Goal: Task Accomplishment & Management: Manage account settings

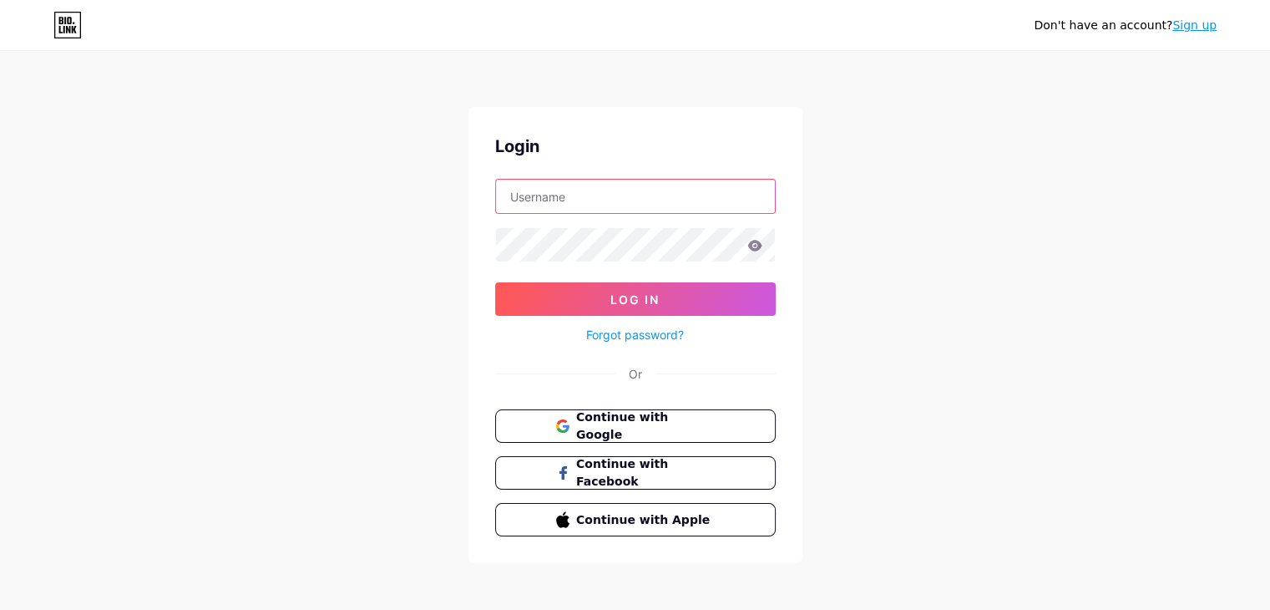
type input "[EMAIL_ADDRESS][DOMAIN_NAME]"
click at [1207, 23] on link "Sign up" at bounding box center [1194, 24] width 44 height 13
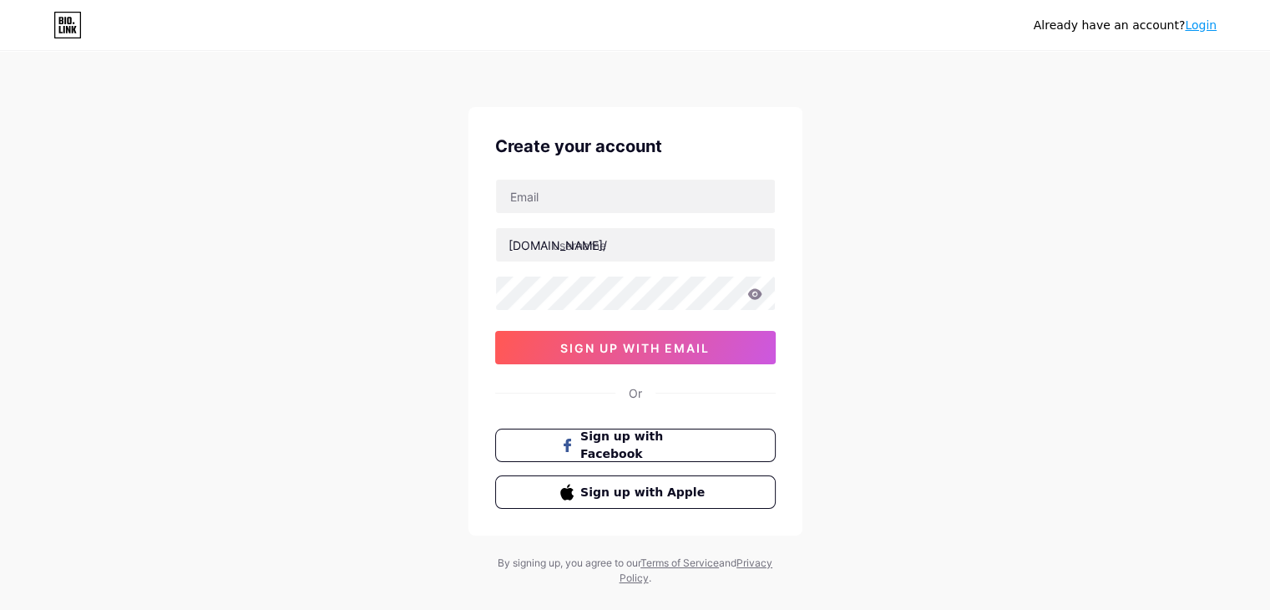
click at [551, 173] on div "Create your account [DOMAIN_NAME]/ sign up with email Or Sign up with Facebook …" at bounding box center [635, 321] width 334 height 428
click at [547, 178] on div "Create your account [DOMAIN_NAME]/ sign up with email Or Sign up with Facebook …" at bounding box center [635, 321] width 334 height 428
click at [544, 185] on input "text" at bounding box center [635, 196] width 279 height 33
paste input "[DOMAIN_NAME][EMAIL_ADDRESS][DOMAIN_NAME]"
type input "[DOMAIN_NAME][EMAIL_ADDRESS][DOMAIN_NAME]"
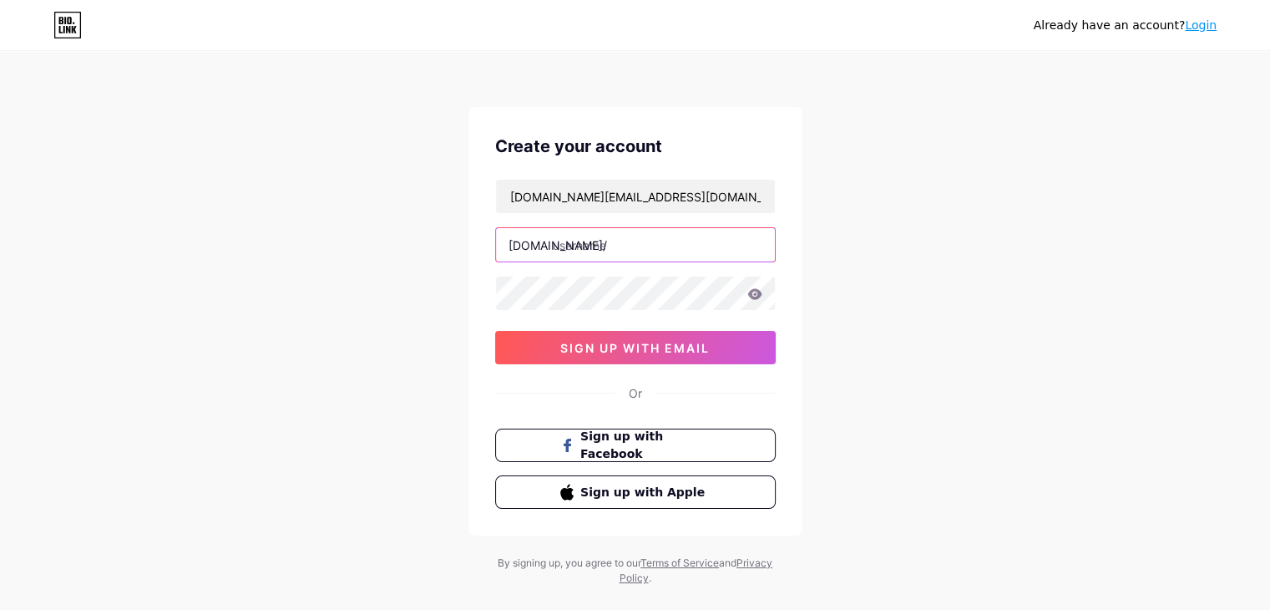
click at [621, 238] on input "text" at bounding box center [635, 244] width 279 height 33
paste input "zoidii"
type input "zoidii"
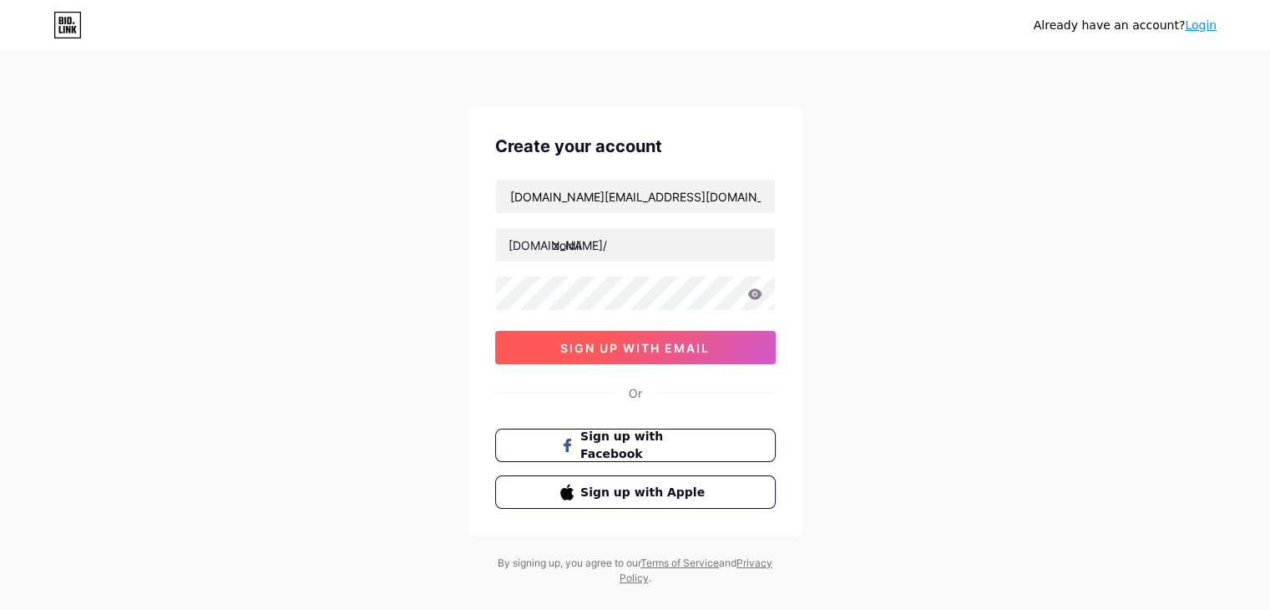
click at [641, 357] on button "sign up with email" at bounding box center [635, 347] width 281 height 33
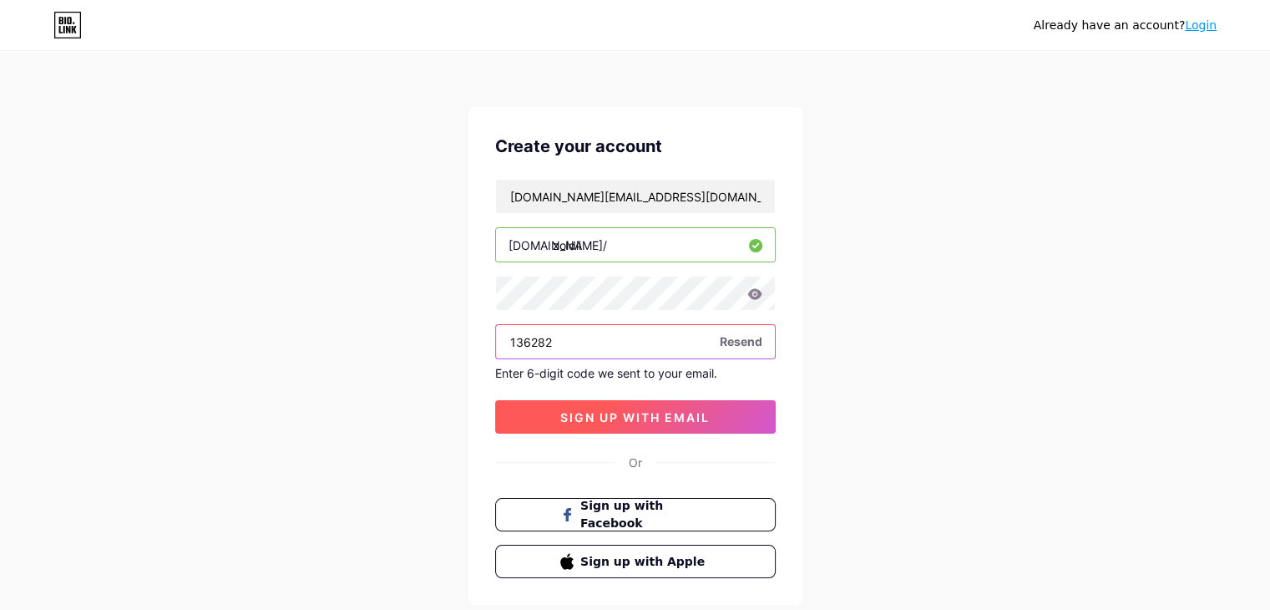
type input "136282"
click at [569, 411] on span "sign up with email" at bounding box center [634, 417] width 149 height 14
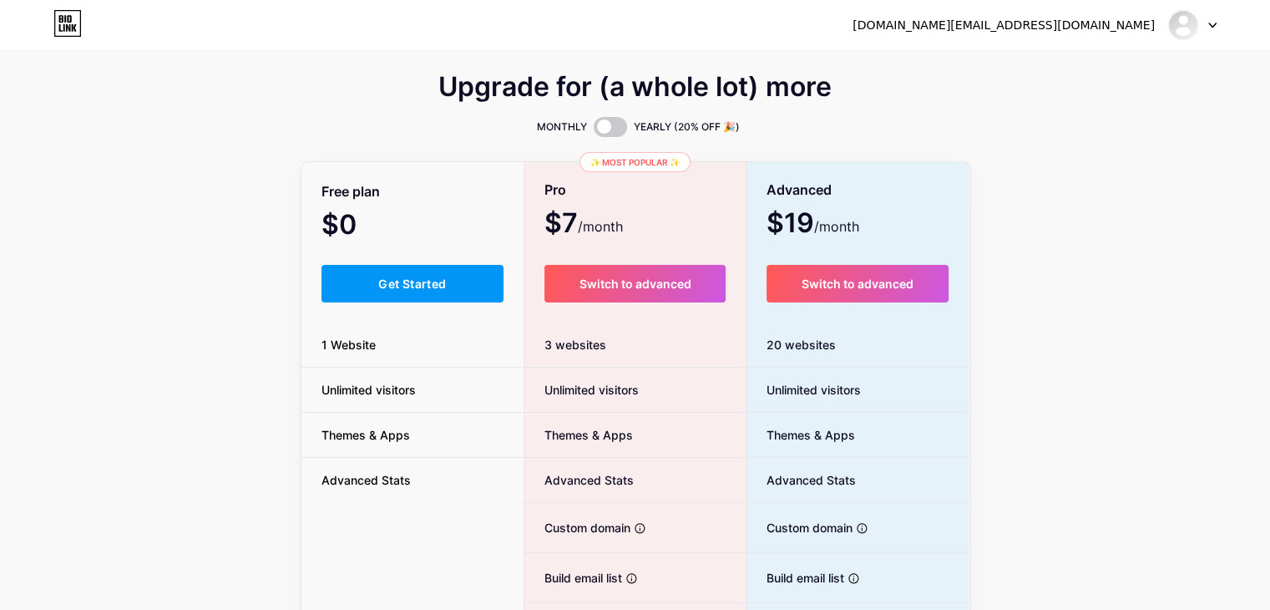
click at [408, 310] on div "Free plan $0 /month Get Started 1 Website Unlimited visitors Themes & Apps Adva…" at bounding box center [412, 459] width 223 height 590
click at [412, 286] on span "Get Started" at bounding box center [412, 283] width 68 height 14
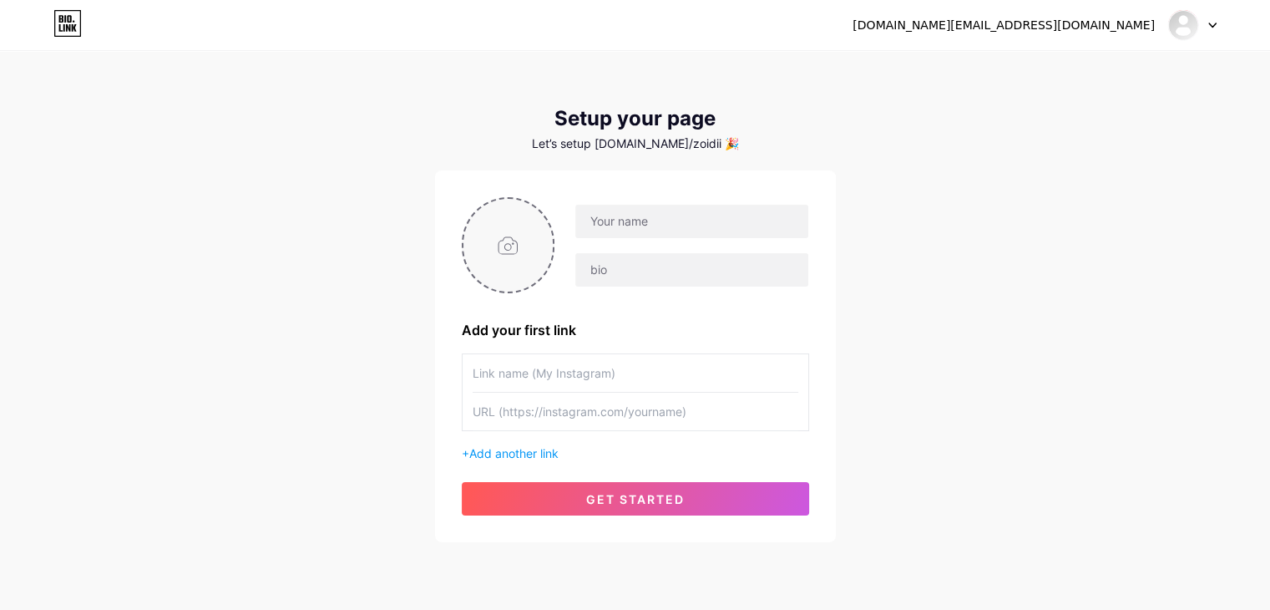
click at [484, 281] on input "file" at bounding box center [508, 245] width 90 height 93
type input "C:\fakepath\Logo.png"
click at [634, 221] on input "text" at bounding box center [691, 221] width 232 height 33
paste input "[DEMOGRAPHIC_DATA]"
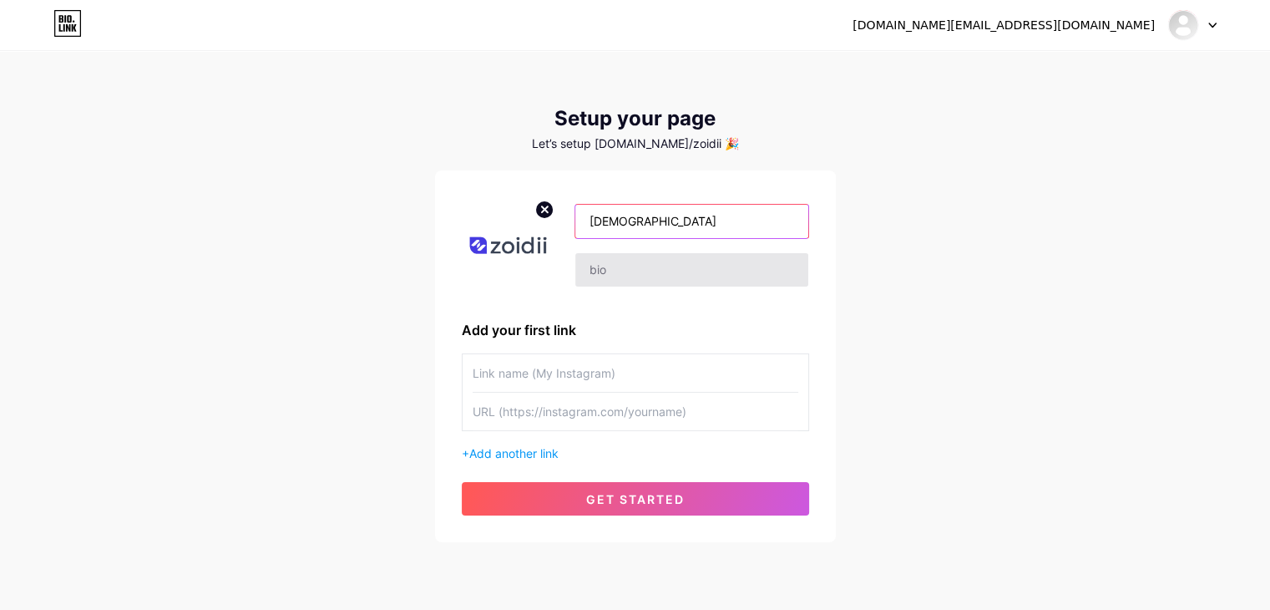
type input "[DEMOGRAPHIC_DATA]"
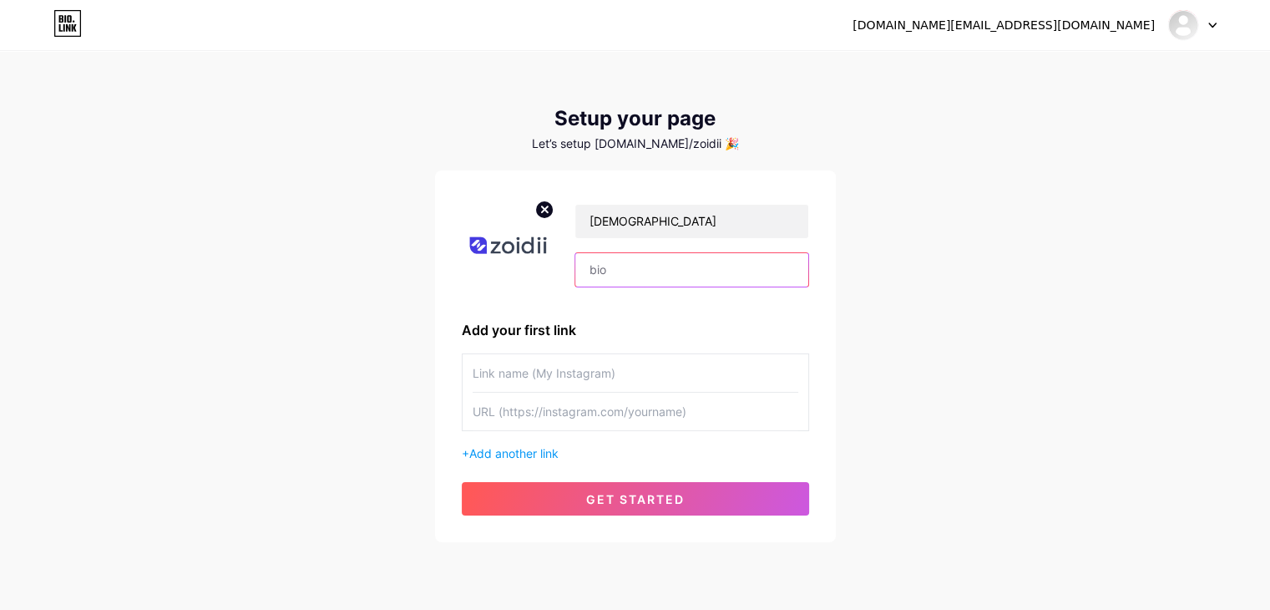
click at [622, 266] on input "text" at bounding box center [691, 269] width 232 height 33
paste input "Simple, powerful CMMS for smarter maintenance"
type input "Simple, powerful CMMS for smarter maintenance"
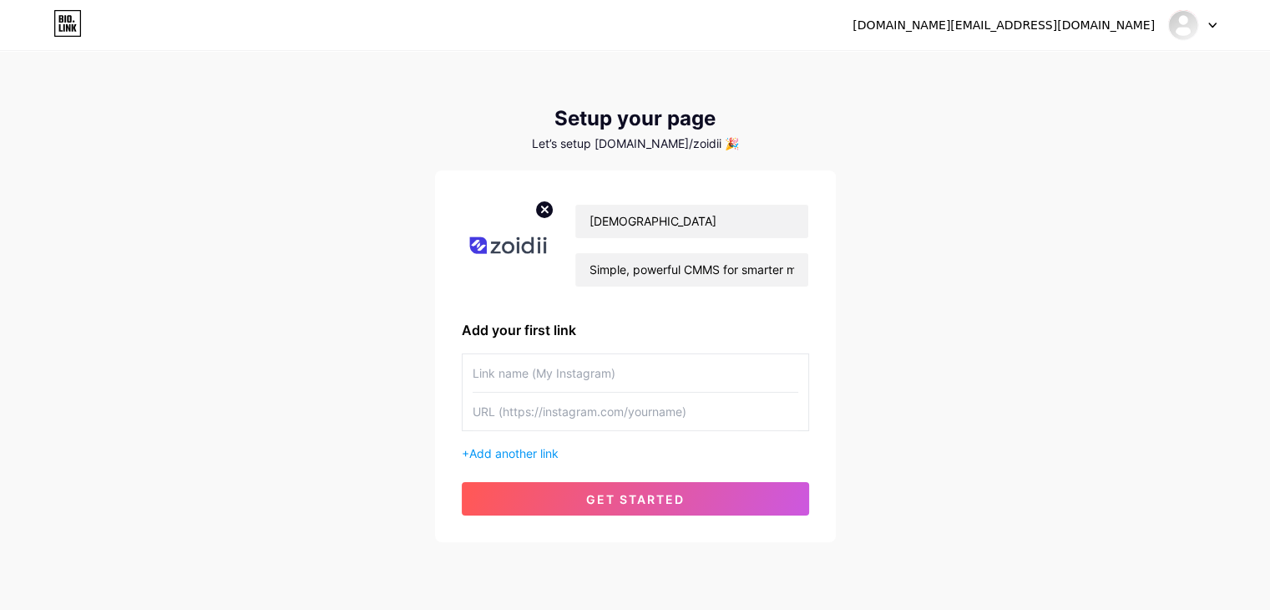
click at [586, 348] on div "[DEMOGRAPHIC_DATA] Simple, powerful CMMS for smarter maintenance Add your first…" at bounding box center [635, 356] width 347 height 318
click at [554, 372] on input "text" at bounding box center [636, 373] width 326 height 38
type input "Website"
click at [529, 403] on input "text" at bounding box center [636, 411] width 326 height 38
click at [508, 418] on input "text" at bounding box center [636, 411] width 326 height 38
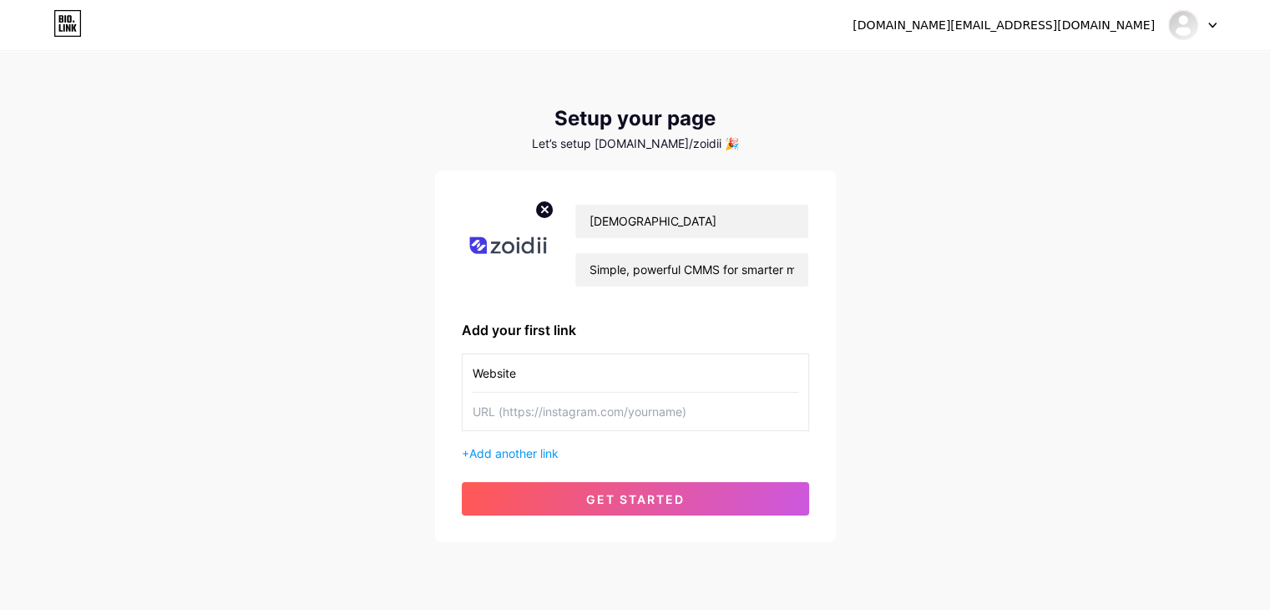
paste input "[URL][DOMAIN_NAME]"
type input "[URL][DOMAIN_NAME]"
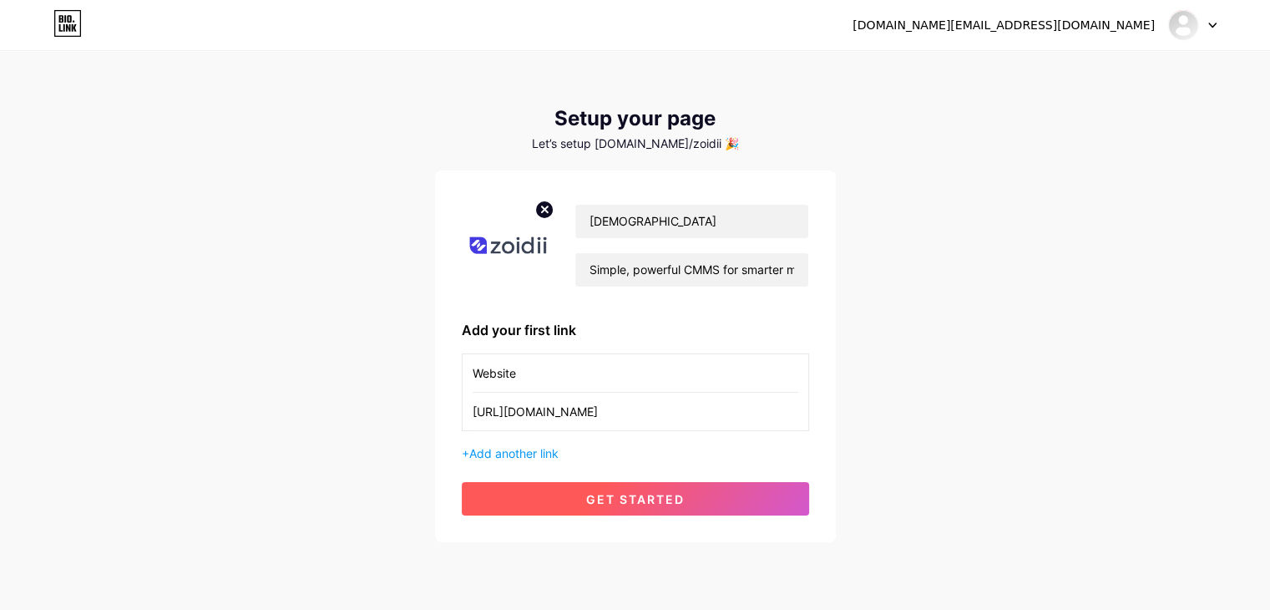
click at [718, 488] on button "get started" at bounding box center [635, 498] width 347 height 33
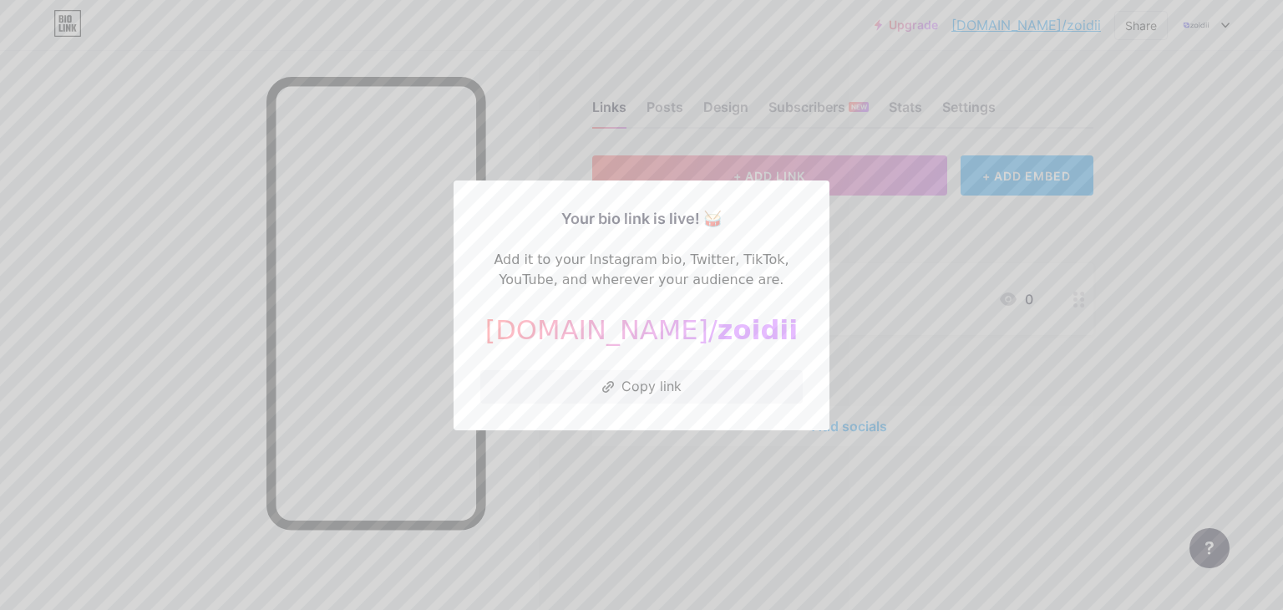
click at [666, 478] on div at bounding box center [641, 305] width 1283 height 610
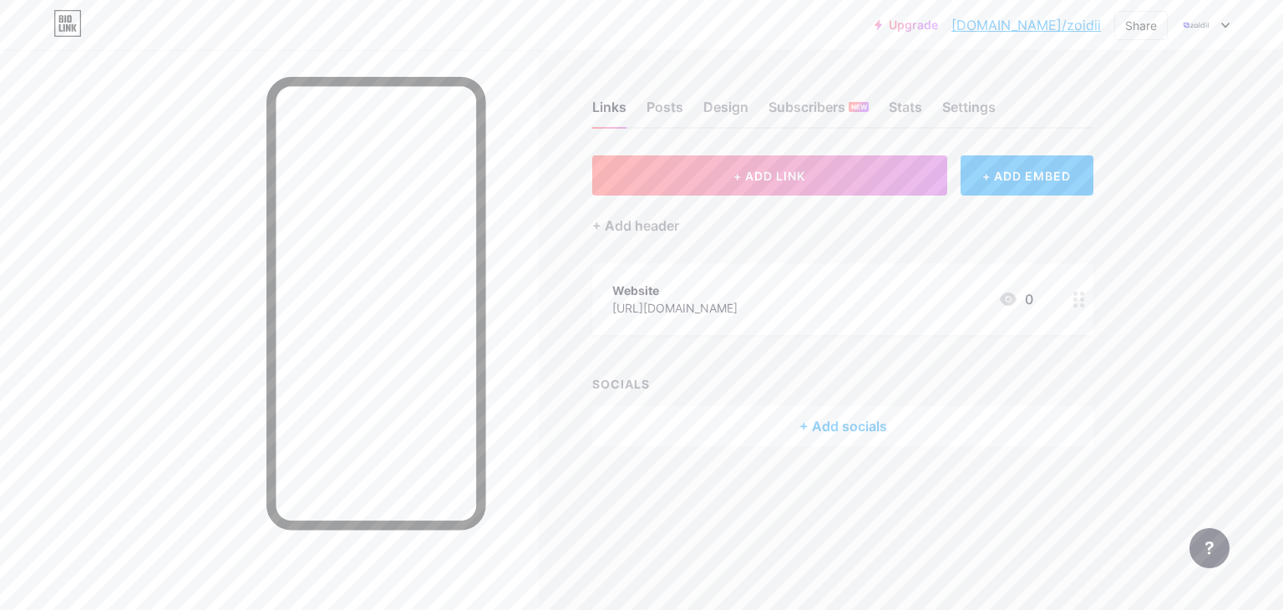
click at [812, 425] on div "+ Add socials" at bounding box center [842, 426] width 501 height 40
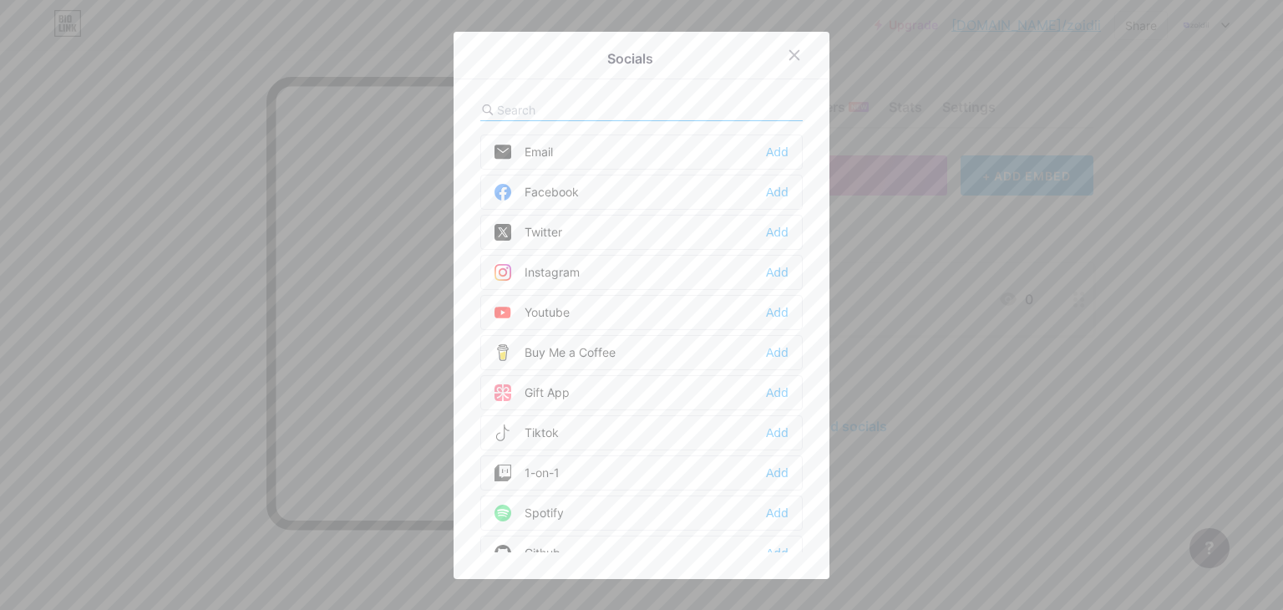
click at [534, 157] on div "Email" at bounding box center [523, 152] width 58 height 17
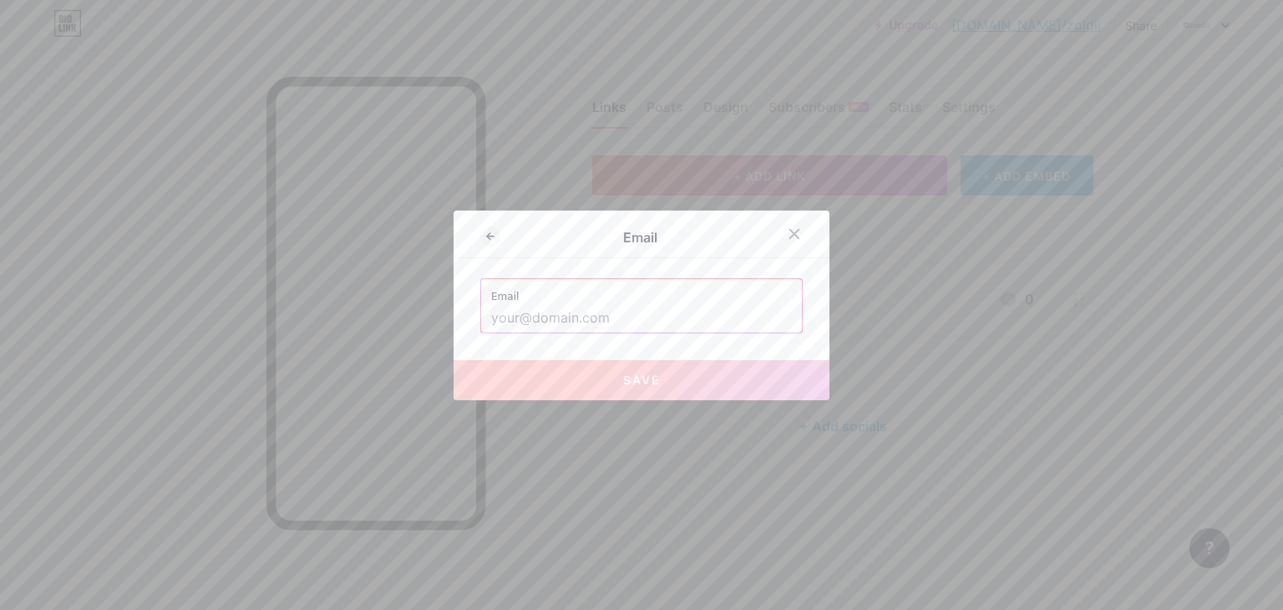
click at [536, 316] on input "text" at bounding box center [641, 318] width 301 height 28
paste input "[EMAIL_ADDRESS][DOMAIN_NAME]"
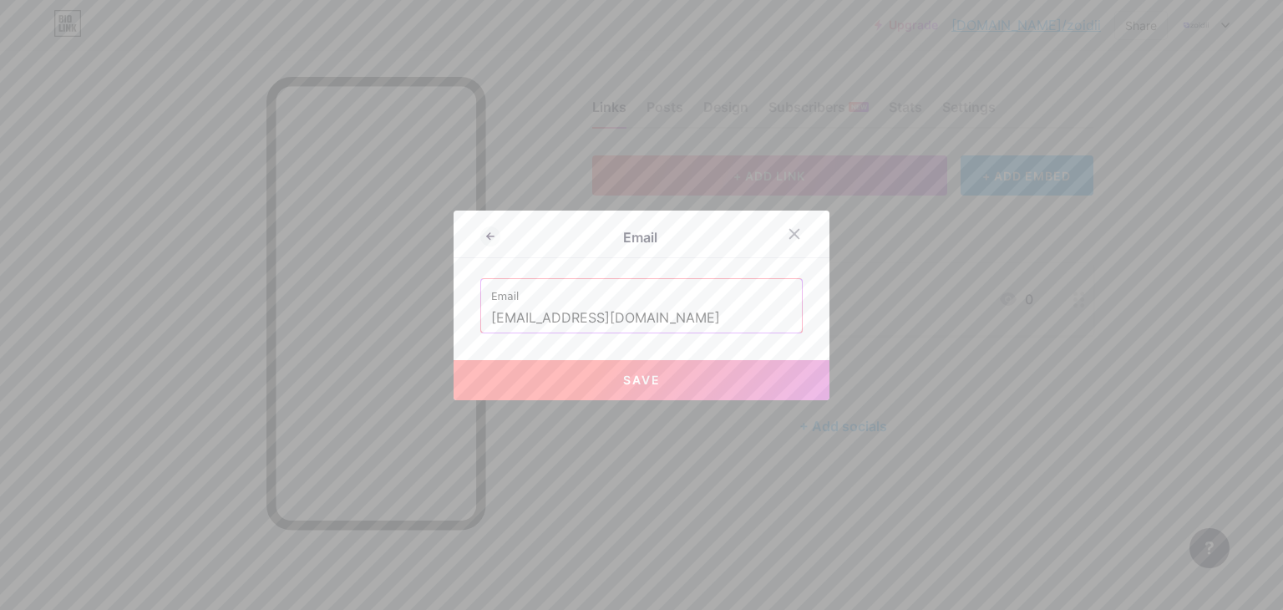
click at [578, 387] on button "Save" at bounding box center [641, 380] width 376 height 40
type input "mailto:[EMAIL_ADDRESS][DOMAIN_NAME]"
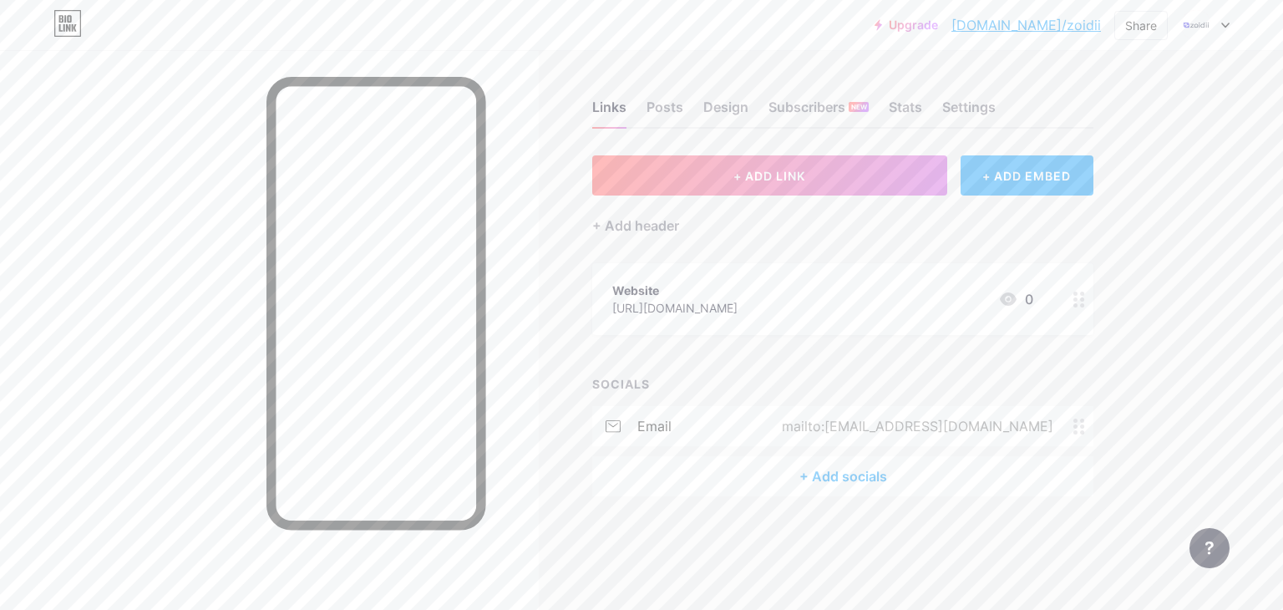
click at [711, 468] on div "+ Add socials" at bounding box center [842, 476] width 501 height 40
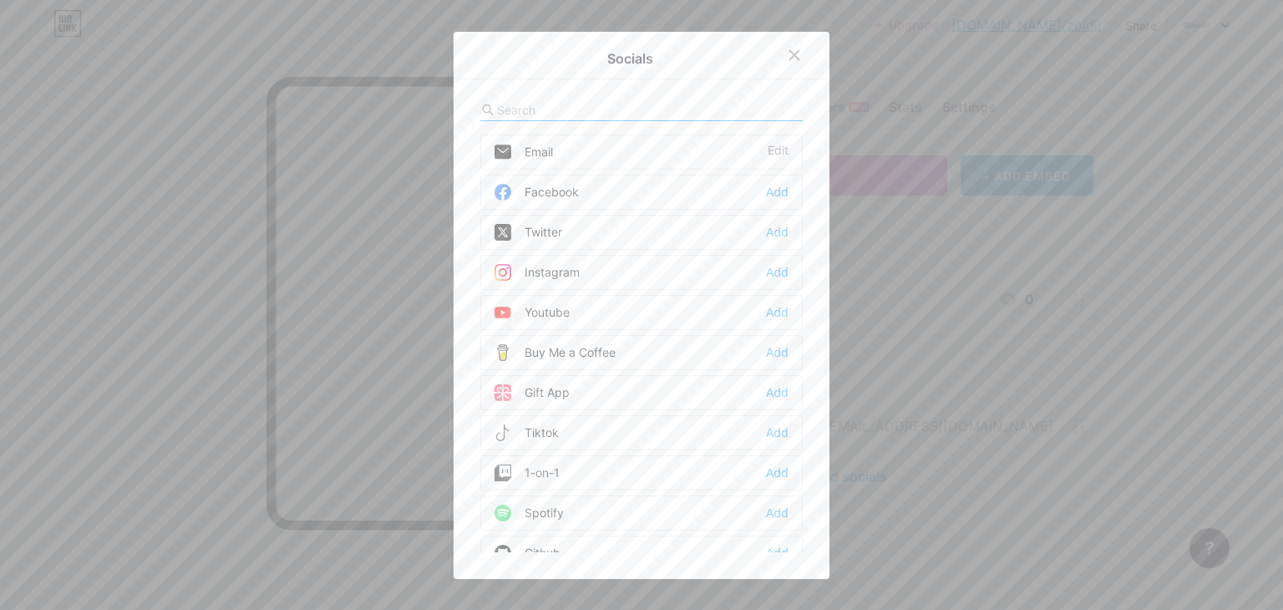
click at [536, 227] on div "Twitter" at bounding box center [528, 232] width 68 height 17
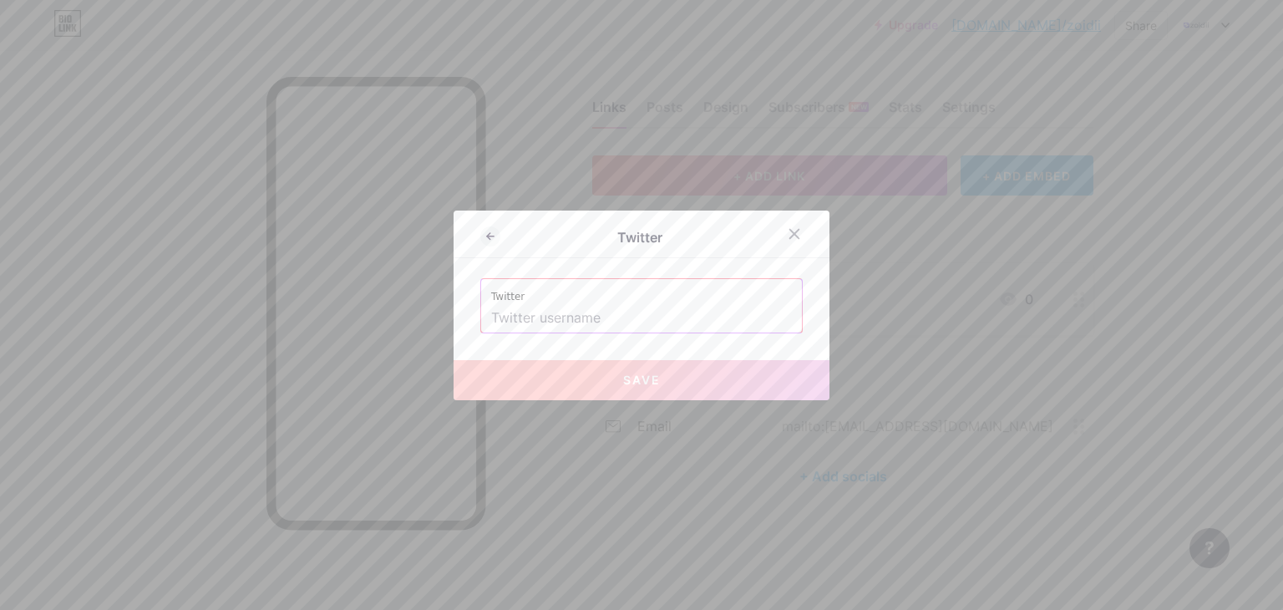
click at [553, 301] on label "Twitter" at bounding box center [641, 291] width 301 height 25
click at [552, 307] on input "text" at bounding box center [641, 318] width 301 height 28
paste input "[DEMOGRAPHIC_DATA]"
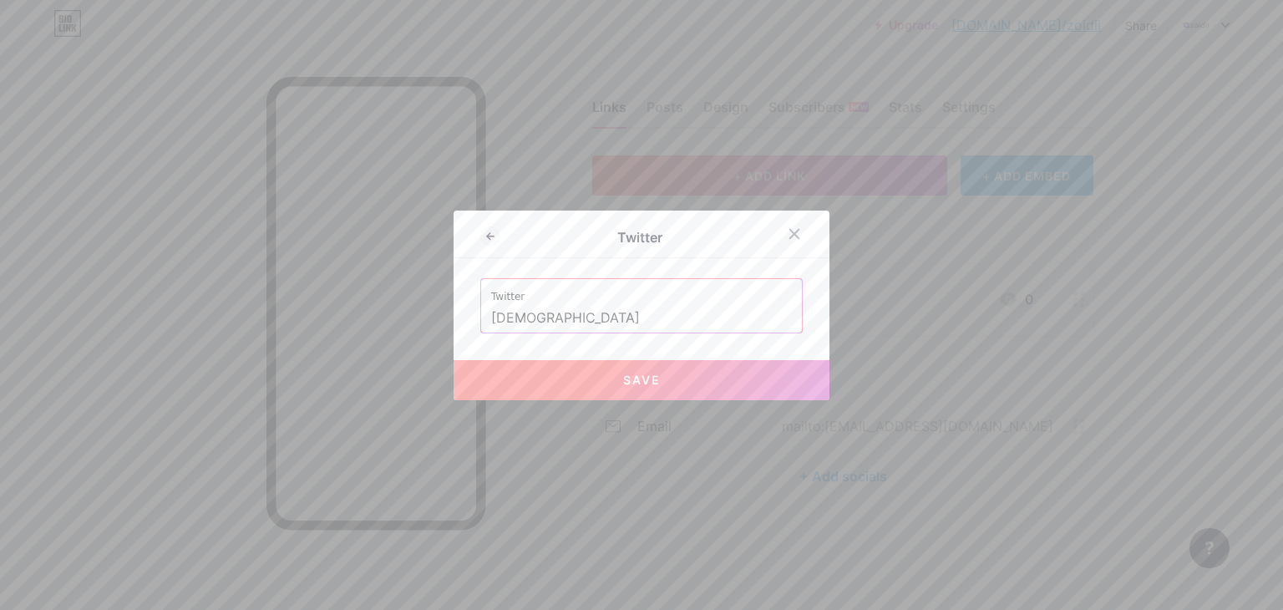
click at [560, 378] on button "Save" at bounding box center [641, 380] width 376 height 40
type input "[URL][DOMAIN_NAME]"
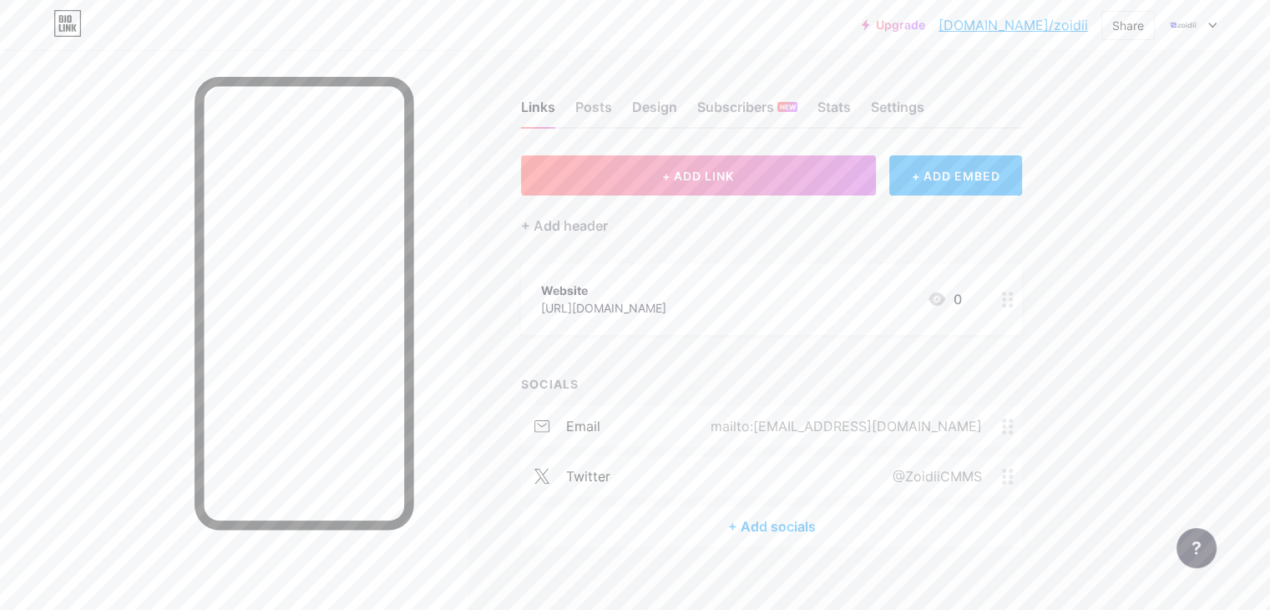
click at [832, 534] on div "+ Add socials" at bounding box center [771, 526] width 501 height 40
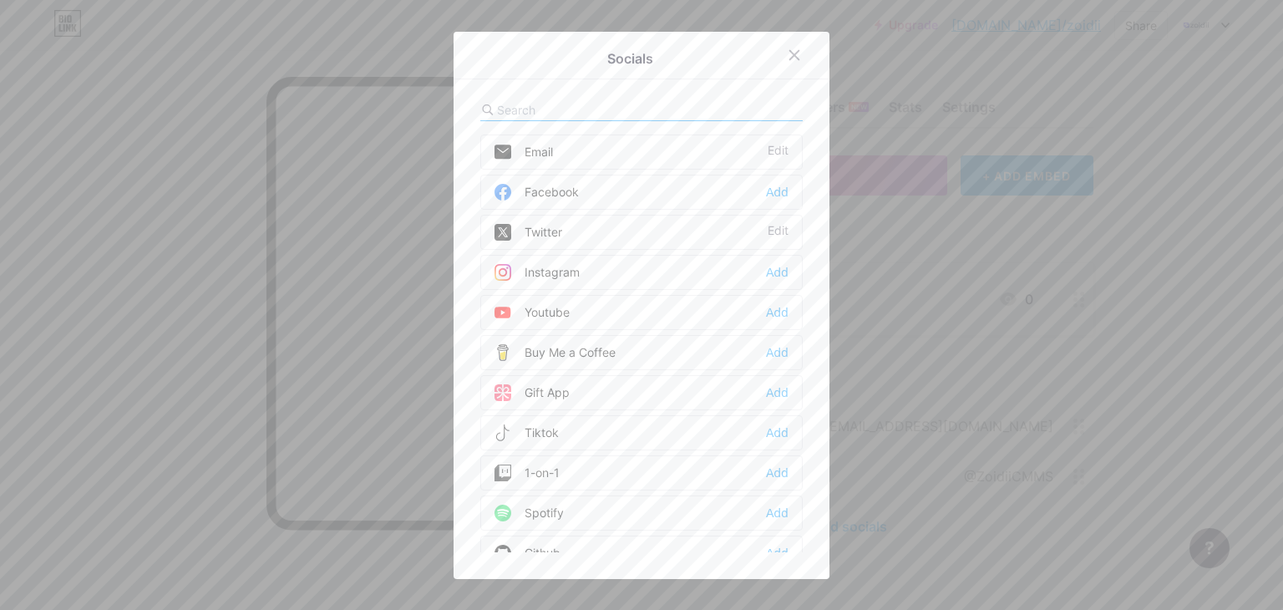
click at [605, 306] on div "Youtube Add" at bounding box center [641, 312] width 322 height 35
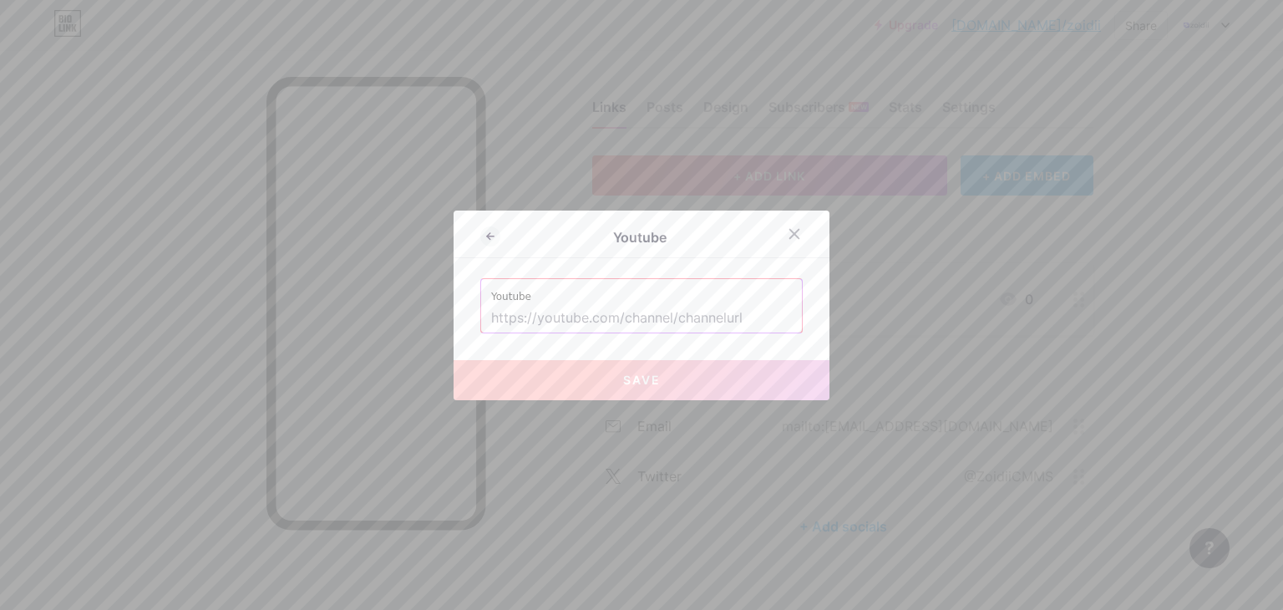
click at [565, 325] on input "text" at bounding box center [641, 318] width 301 height 28
paste input "[URL][DOMAIN_NAME]"
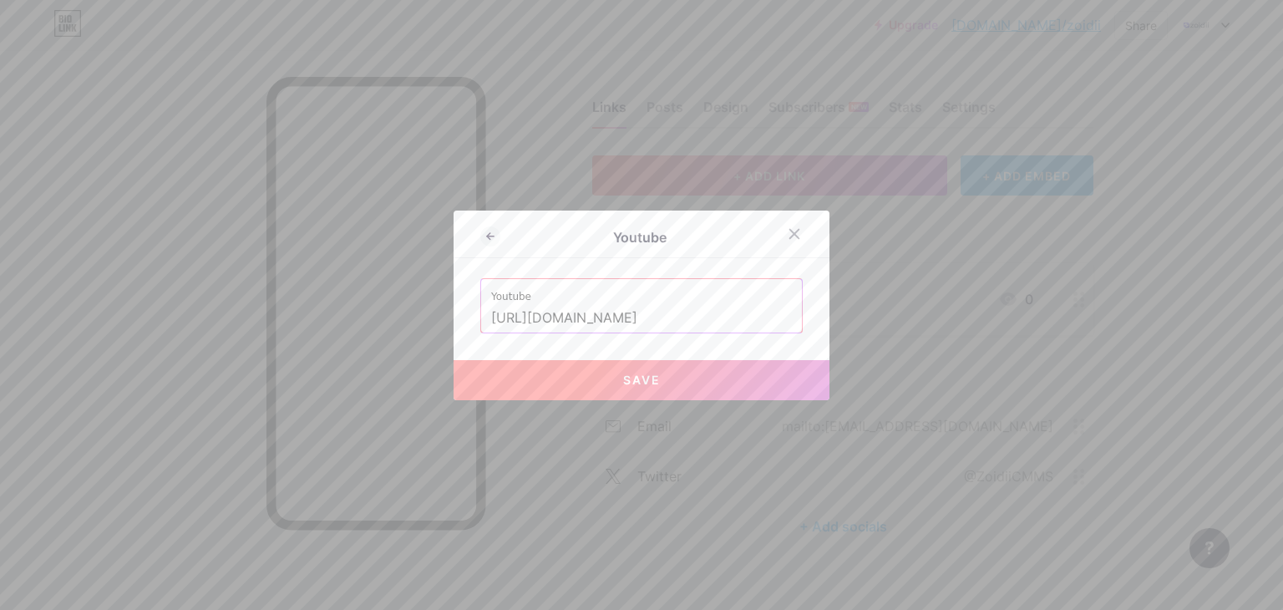
type input "[URL][DOMAIN_NAME]"
click at [558, 386] on button "Save" at bounding box center [641, 380] width 376 height 40
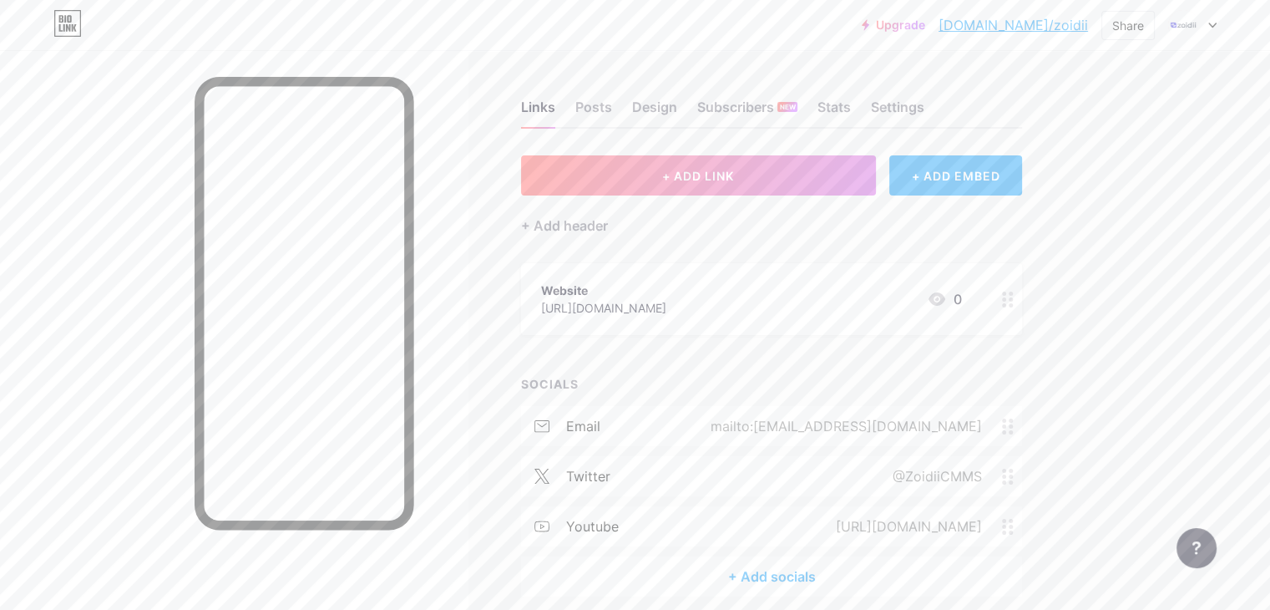
click at [817, 573] on div "+ Add socials" at bounding box center [771, 576] width 501 height 40
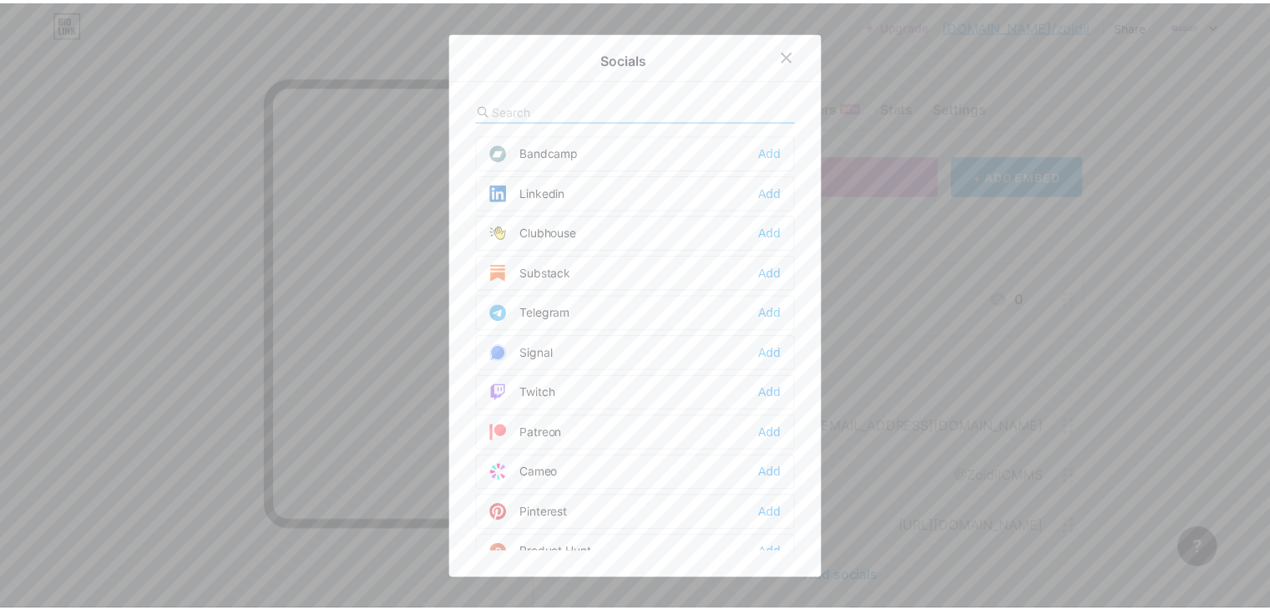
scroll to position [627, 0]
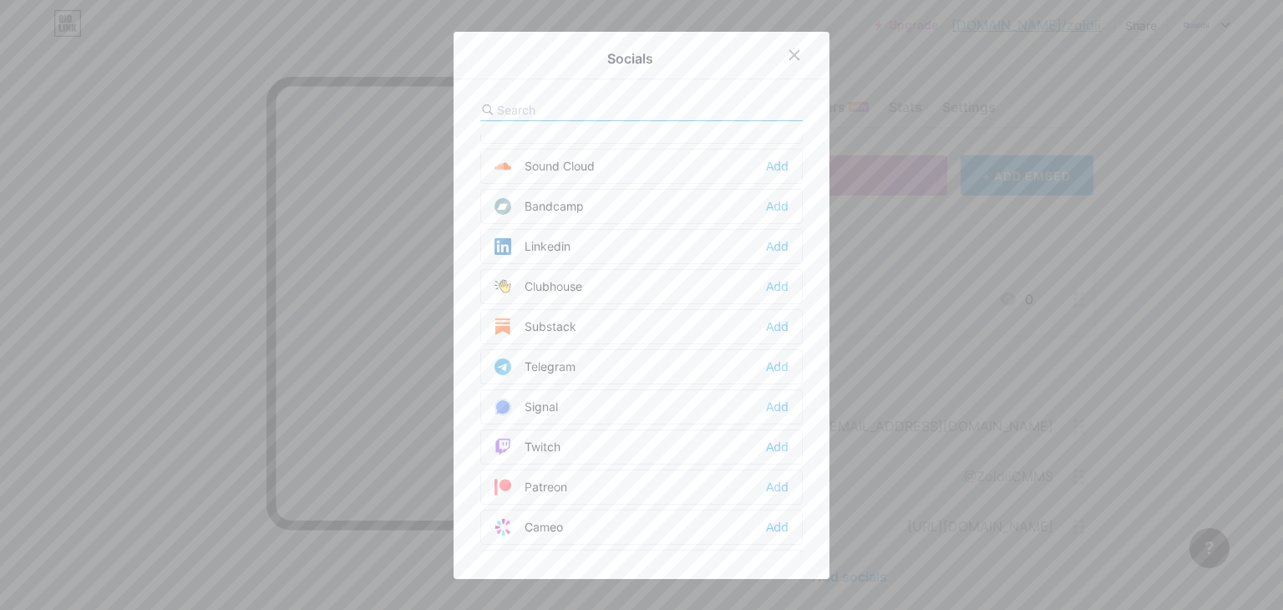
drag, startPoint x: 580, startPoint y: 133, endPoint x: 655, endPoint y: 332, distance: 213.3
click at [655, 332] on div "Email Edit Facebook Add Twitter Edit Instagram Add Youtube Edit Buy Me a Coffee…" at bounding box center [641, 325] width 322 height 453
click at [618, 255] on div "Linkedin Add" at bounding box center [641, 246] width 322 height 35
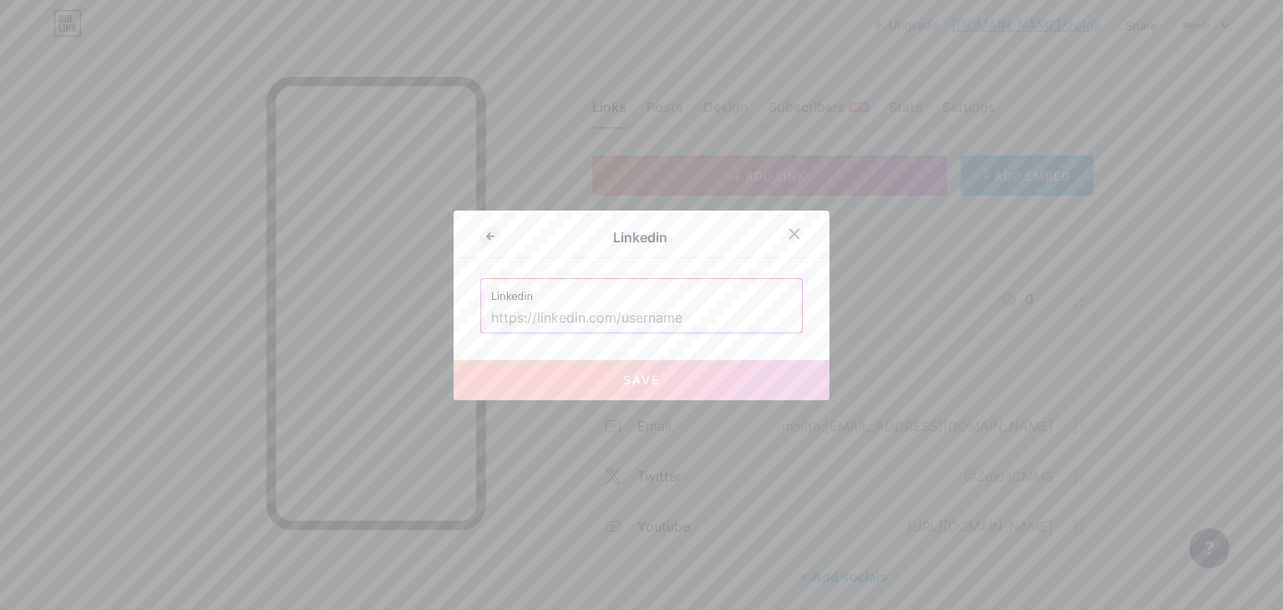
click at [534, 333] on div "Linkedin Linkedin Save" at bounding box center [641, 305] width 376 height 190
click at [529, 327] on input "text" at bounding box center [641, 318] width 301 height 28
paste input "[URL][DOMAIN_NAME]"
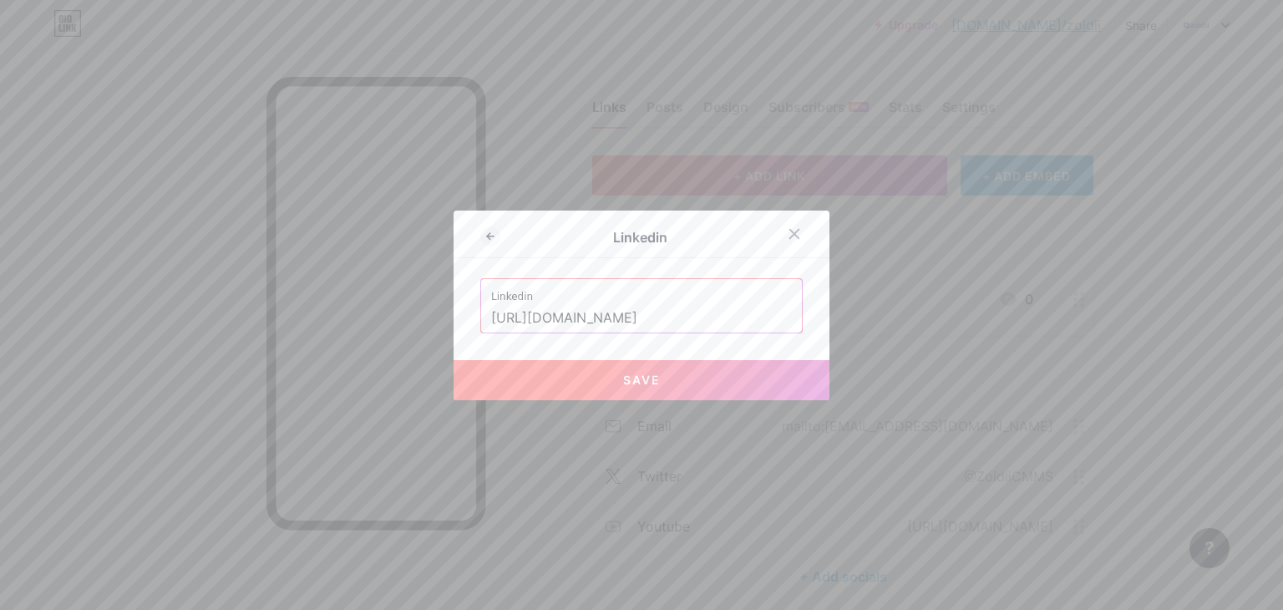
type input "[URL][DOMAIN_NAME]"
click at [548, 396] on button "Save" at bounding box center [641, 380] width 376 height 40
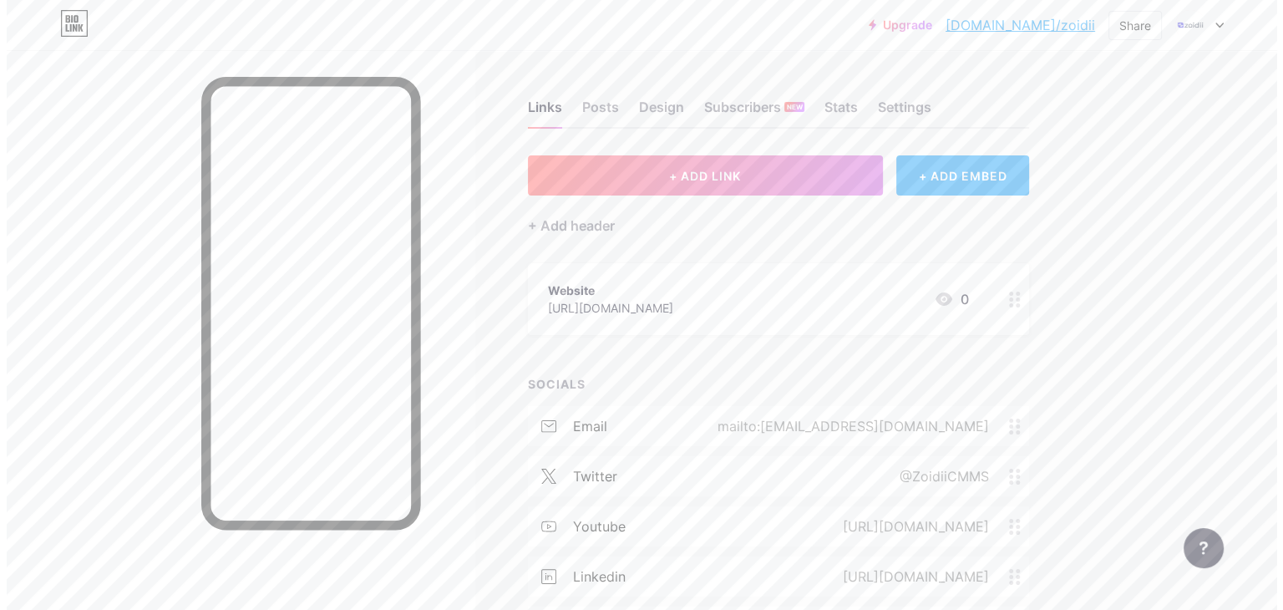
scroll to position [70, 0]
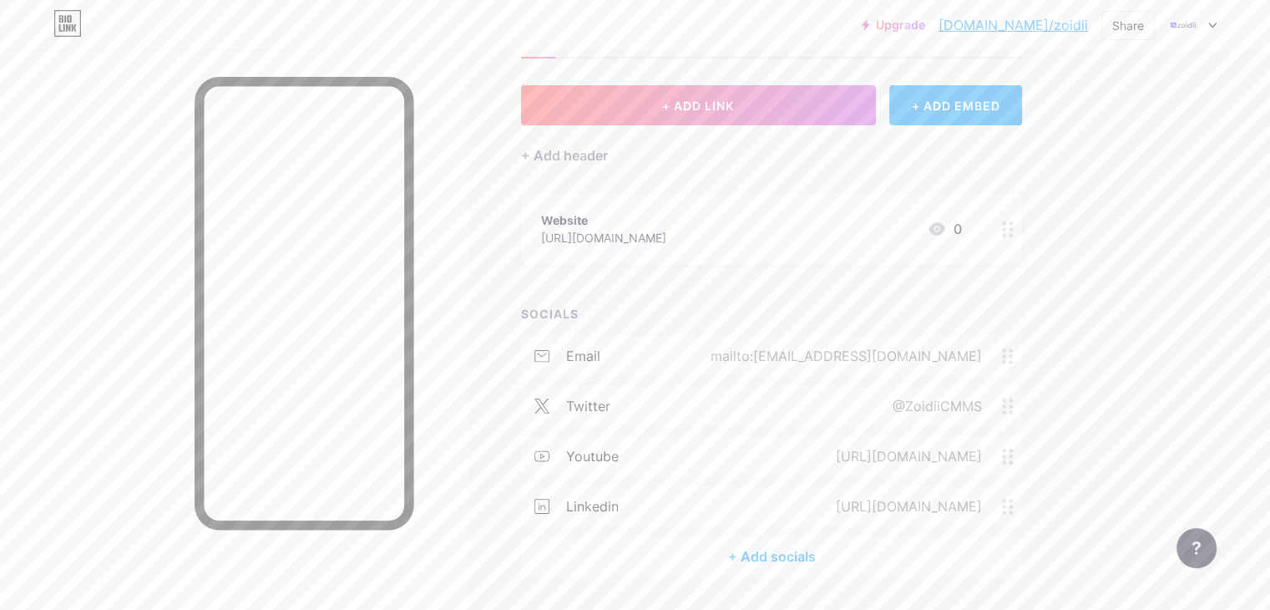
drag, startPoint x: 1062, startPoint y: 500, endPoint x: 1073, endPoint y: 464, distance: 37.5
click at [1022, 464] on div "email mailto:[EMAIL_ADDRESS][DOMAIN_NAME] twitter @ZoidiiCMMS youtube [URL][DOM…" at bounding box center [771, 436] width 501 height 200
click at [886, 555] on div "+ Add socials" at bounding box center [771, 556] width 501 height 40
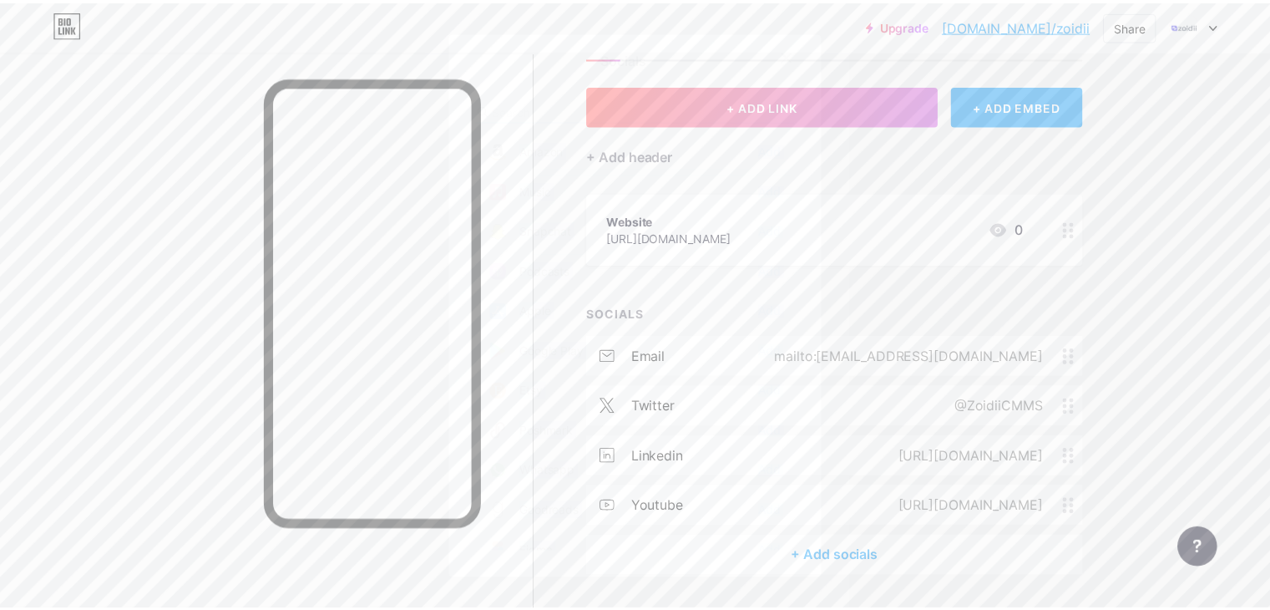
scroll to position [1490, 0]
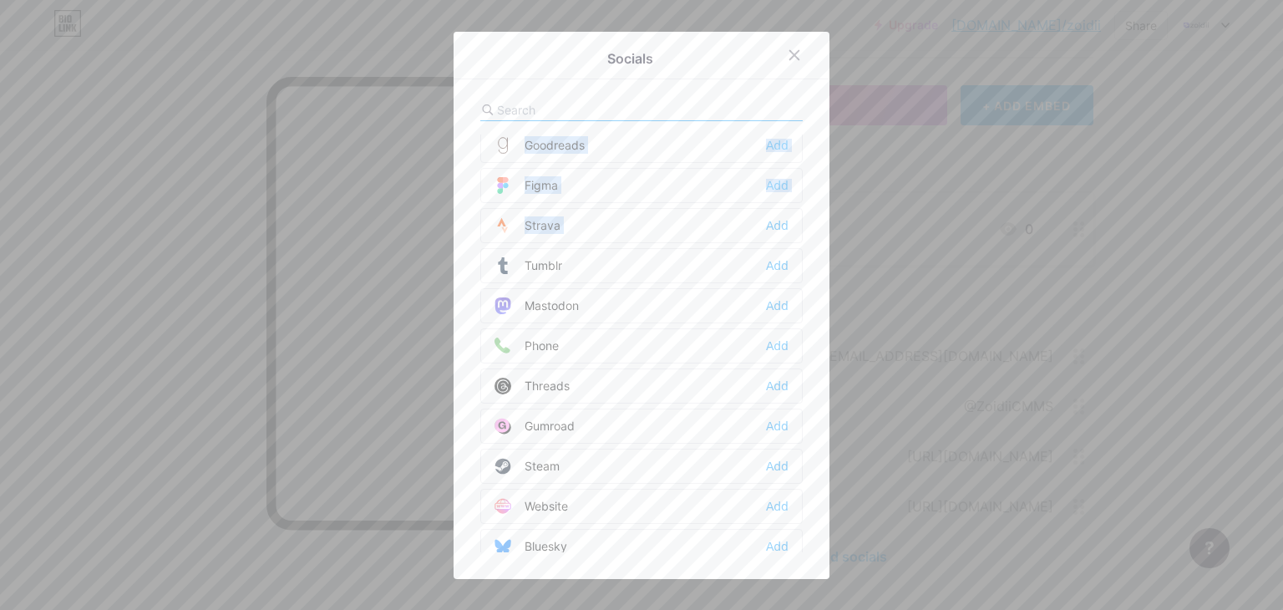
drag, startPoint x: 570, startPoint y: 129, endPoint x: 684, endPoint y: 215, distance: 142.0
click at [684, 215] on div "Email Edit Facebook Add Twitter Edit Instagram Add Youtube Edit Buy Me a Coffee…" at bounding box center [641, 325] width 322 height 453
click at [569, 328] on div "Phone Add" at bounding box center [641, 345] width 322 height 35
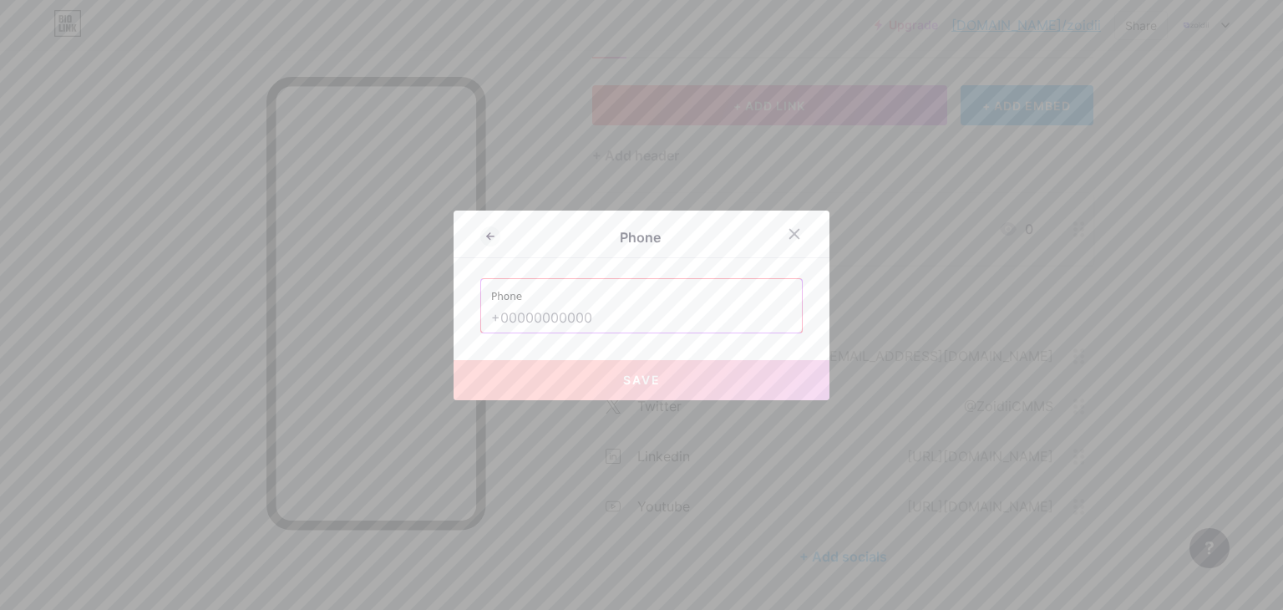
click at [531, 301] on label "Phone" at bounding box center [641, 291] width 301 height 25
click at [536, 308] on input "text" at bounding box center [641, 318] width 301 height 28
paste input "35312118944"
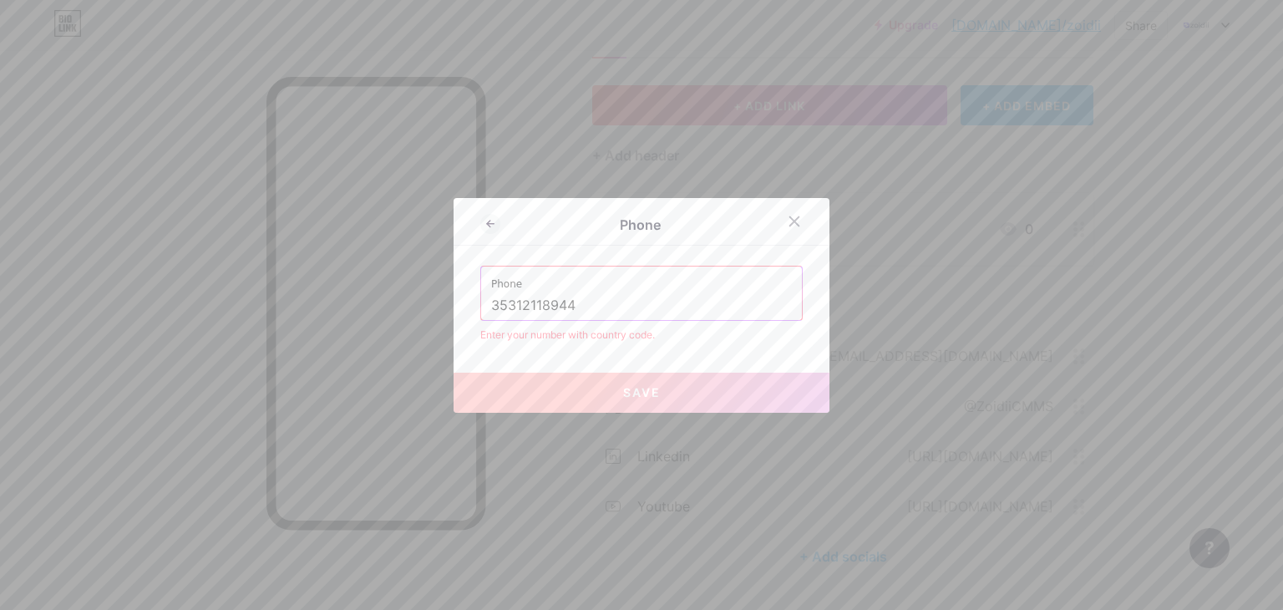
click at [491, 303] on input "35312118944" at bounding box center [641, 305] width 301 height 28
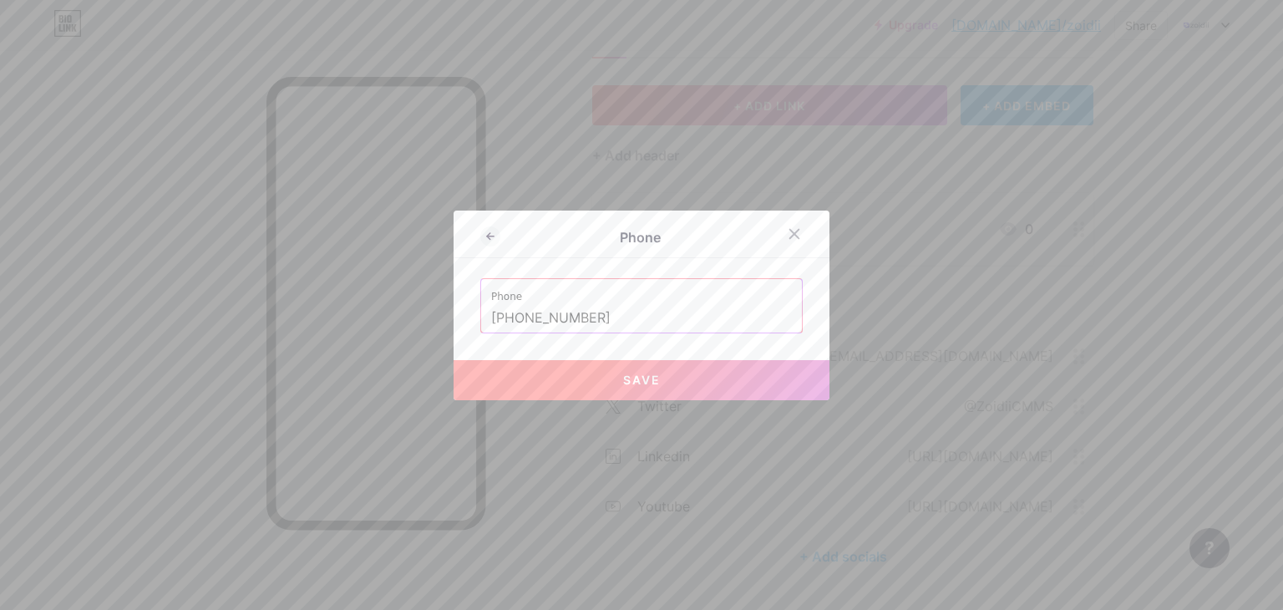
click at [565, 362] on button "Save" at bounding box center [641, 380] width 376 height 40
type input "tel:[PHONE_NUMBER]"
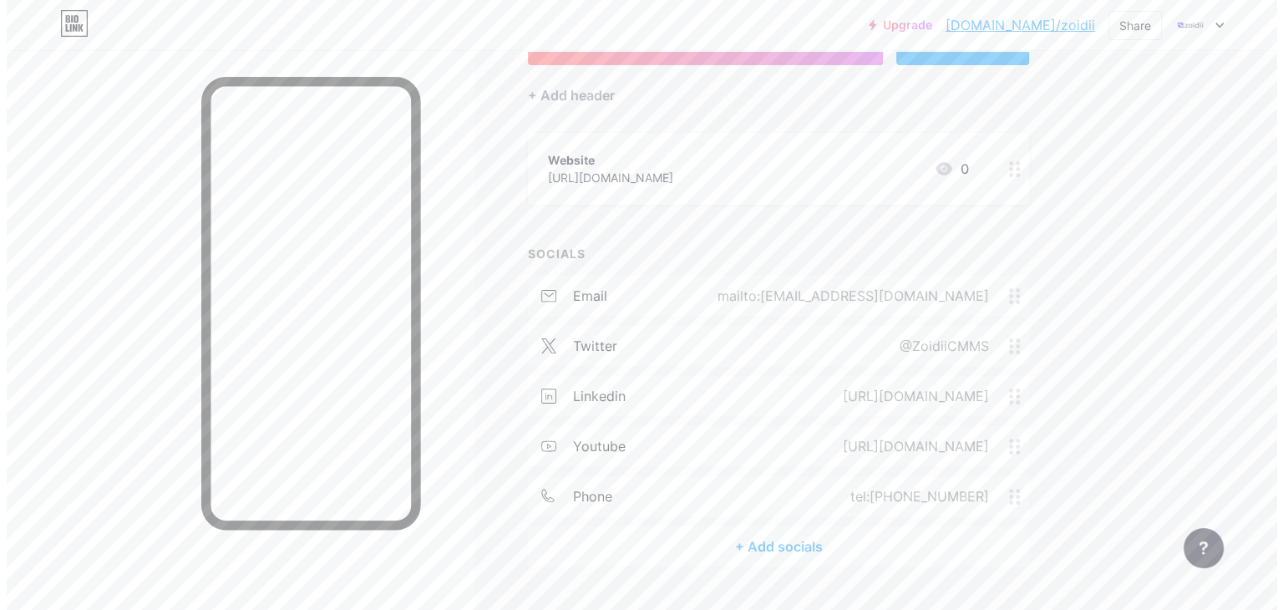
scroll to position [137, 0]
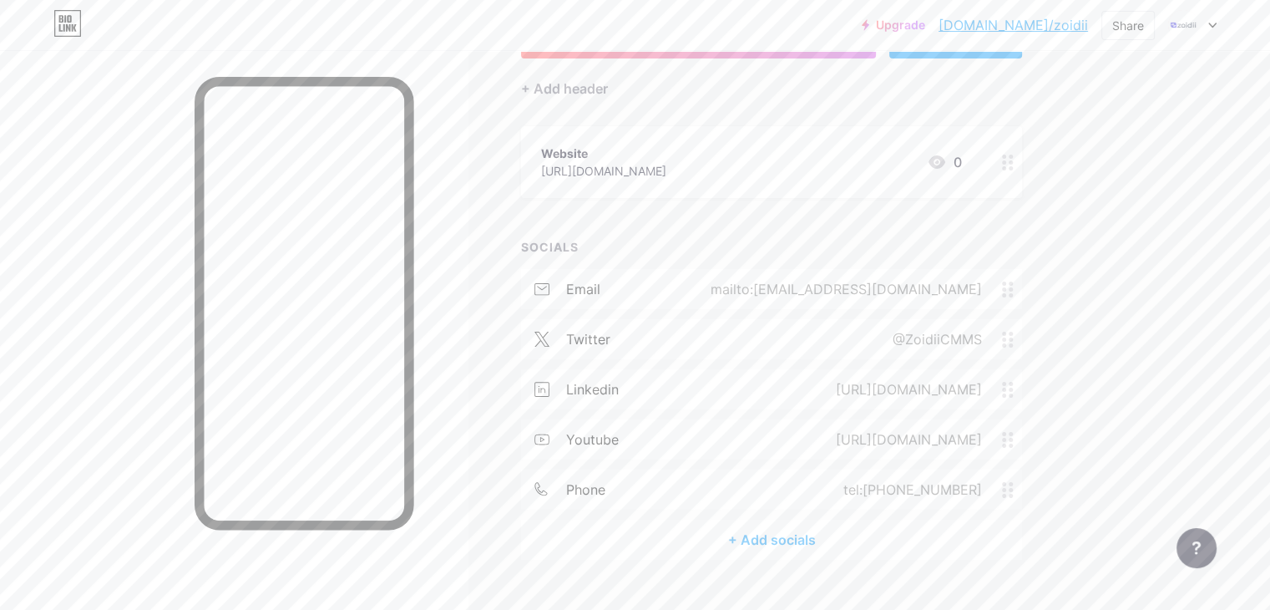
click at [919, 540] on div "+ Add socials" at bounding box center [771, 539] width 501 height 40
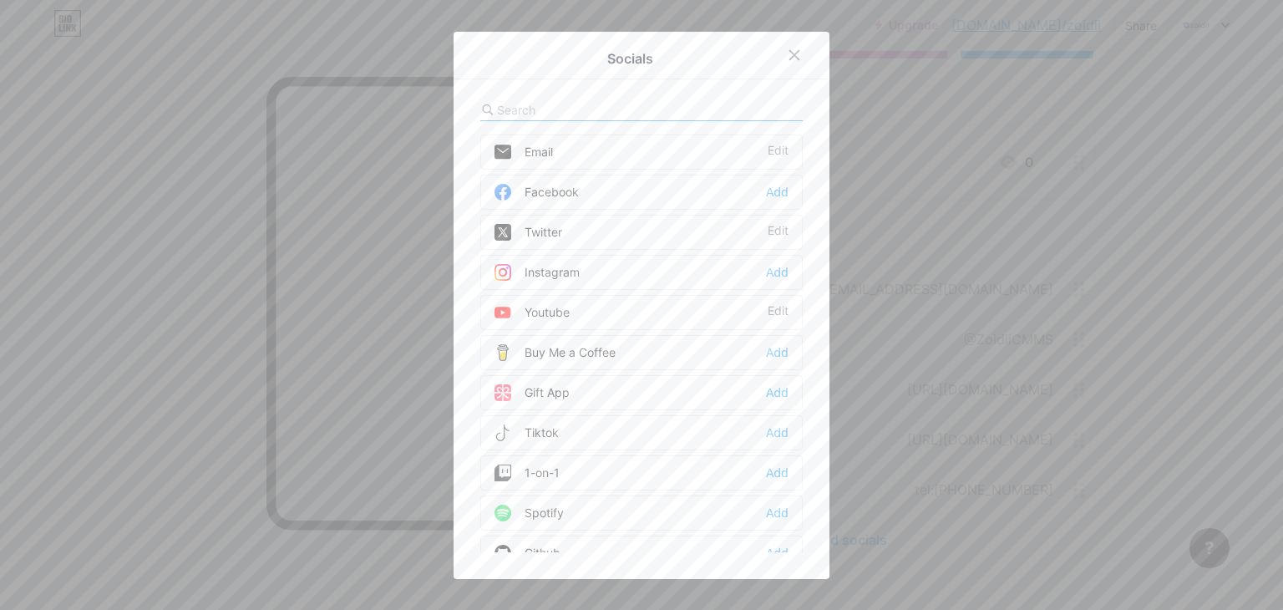
click at [516, 114] on input "text" at bounding box center [589, 110] width 185 height 18
click at [516, 114] on input "p" at bounding box center [589, 110] width 185 height 18
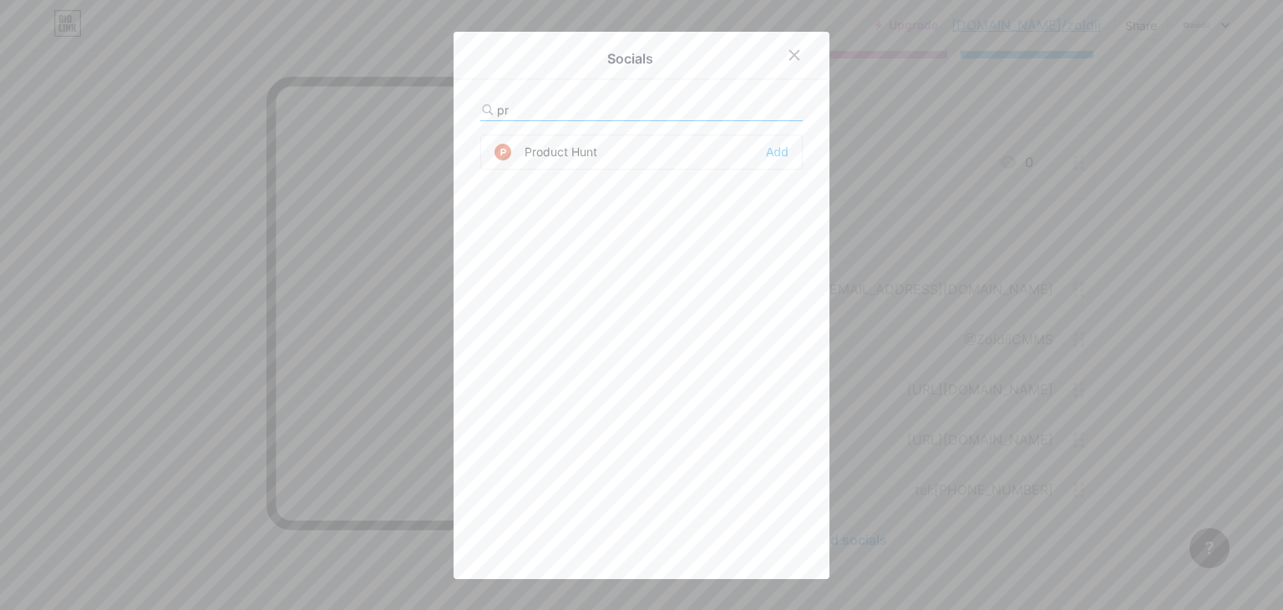
type input "pr"
click at [548, 164] on div "Product [PERSON_NAME] Add" at bounding box center [641, 151] width 322 height 35
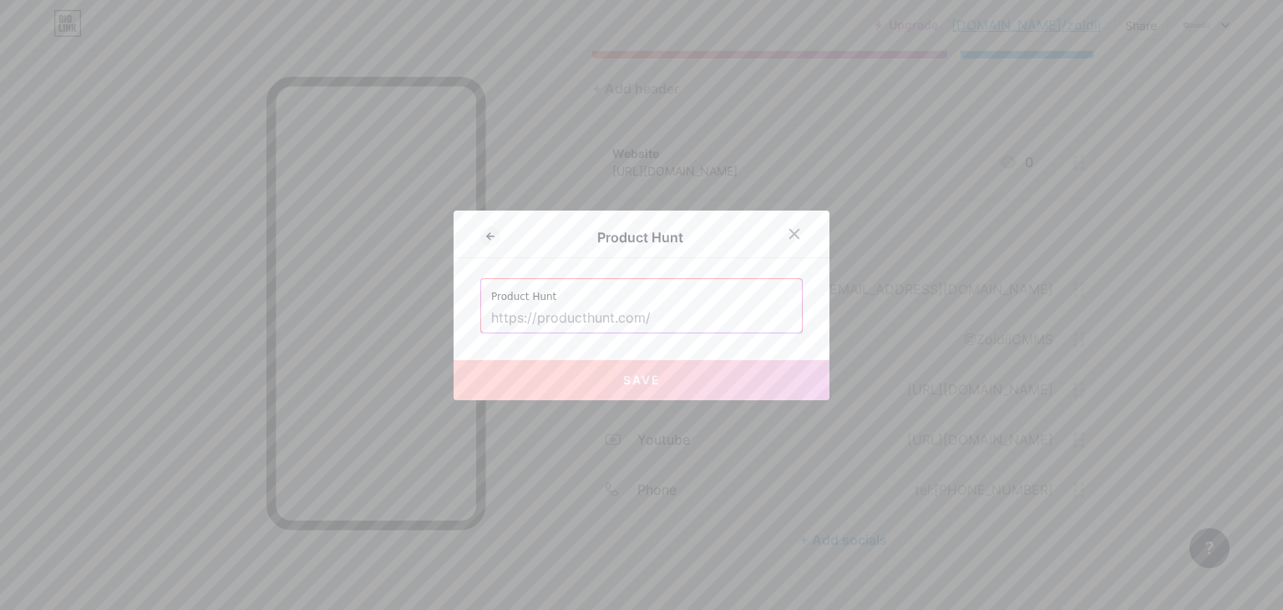
click at [548, 321] on input "text" at bounding box center [641, 318] width 301 height 28
paste input "[URL][DOMAIN_NAME]"
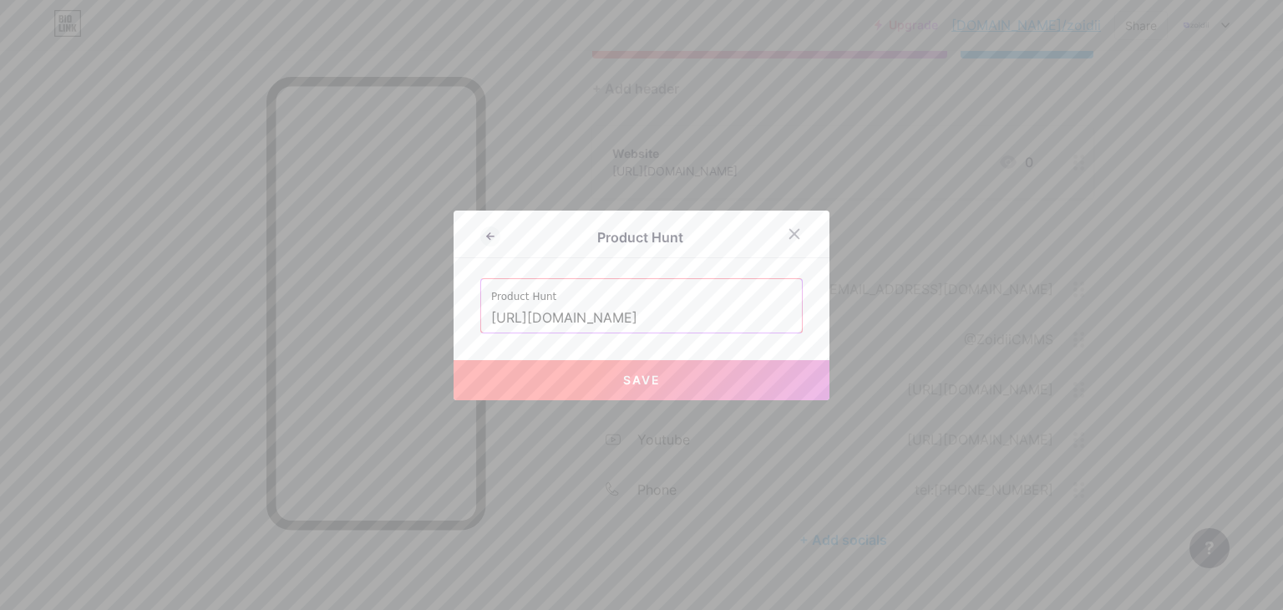
type input "[URL][DOMAIN_NAME]"
click at [588, 362] on button "Save" at bounding box center [641, 380] width 376 height 40
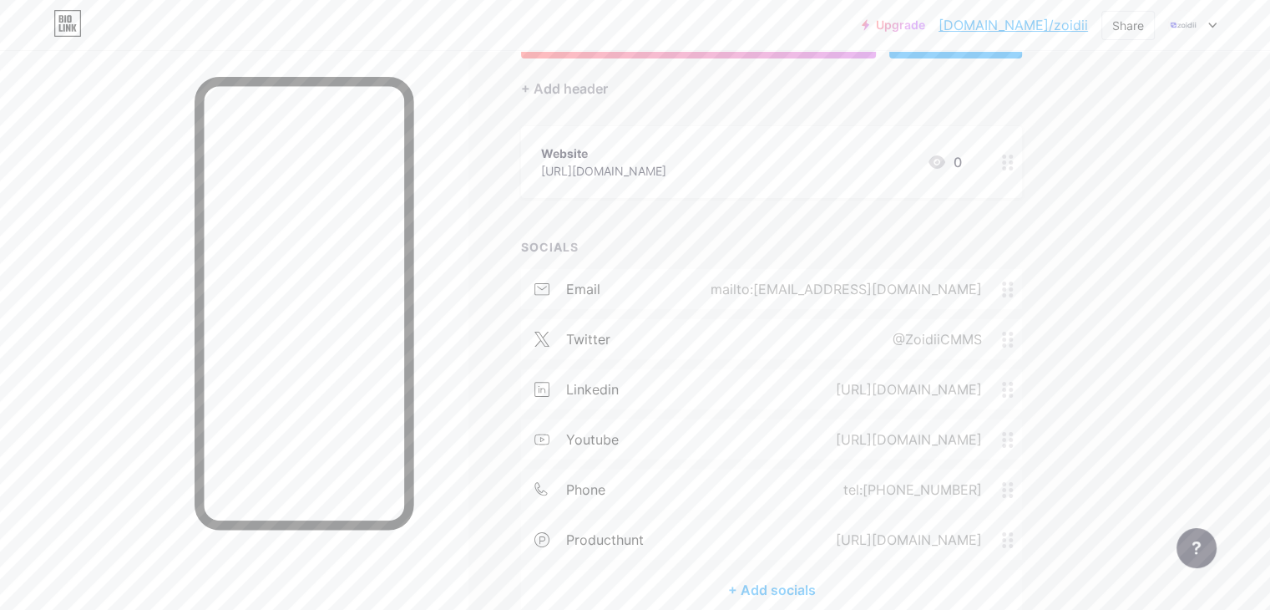
click at [889, 593] on div "+ Add socials" at bounding box center [771, 590] width 501 height 40
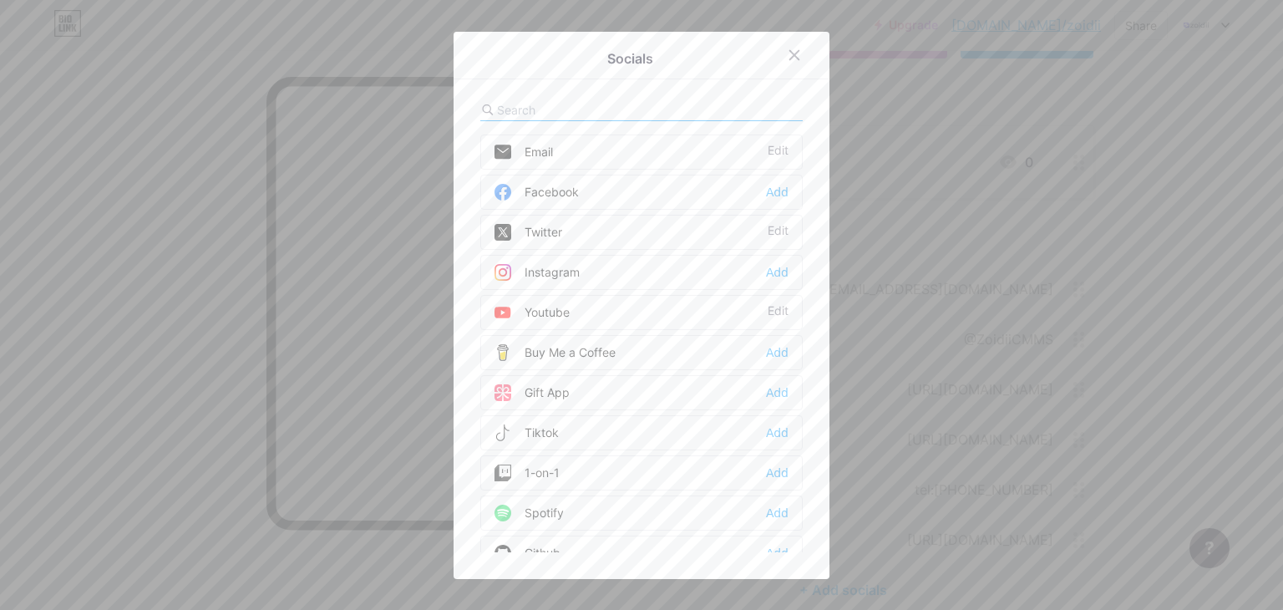
click at [598, 114] on input "text" at bounding box center [589, 110] width 185 height 18
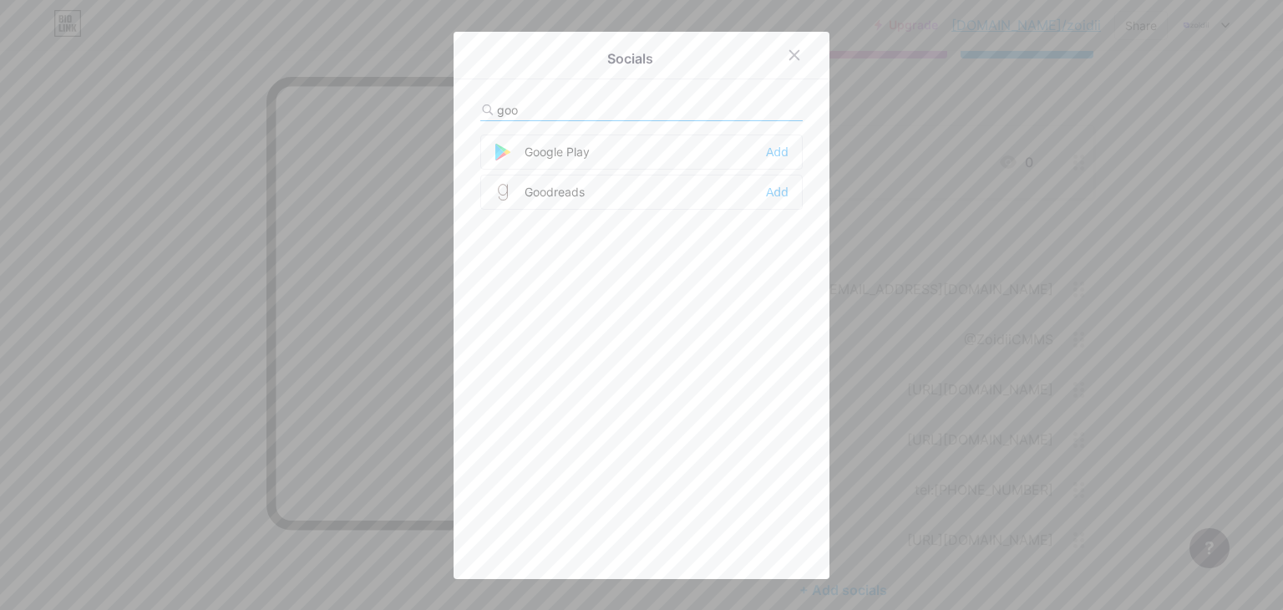
type input "goo"
click at [573, 140] on div "Google Play Add" at bounding box center [641, 151] width 322 height 35
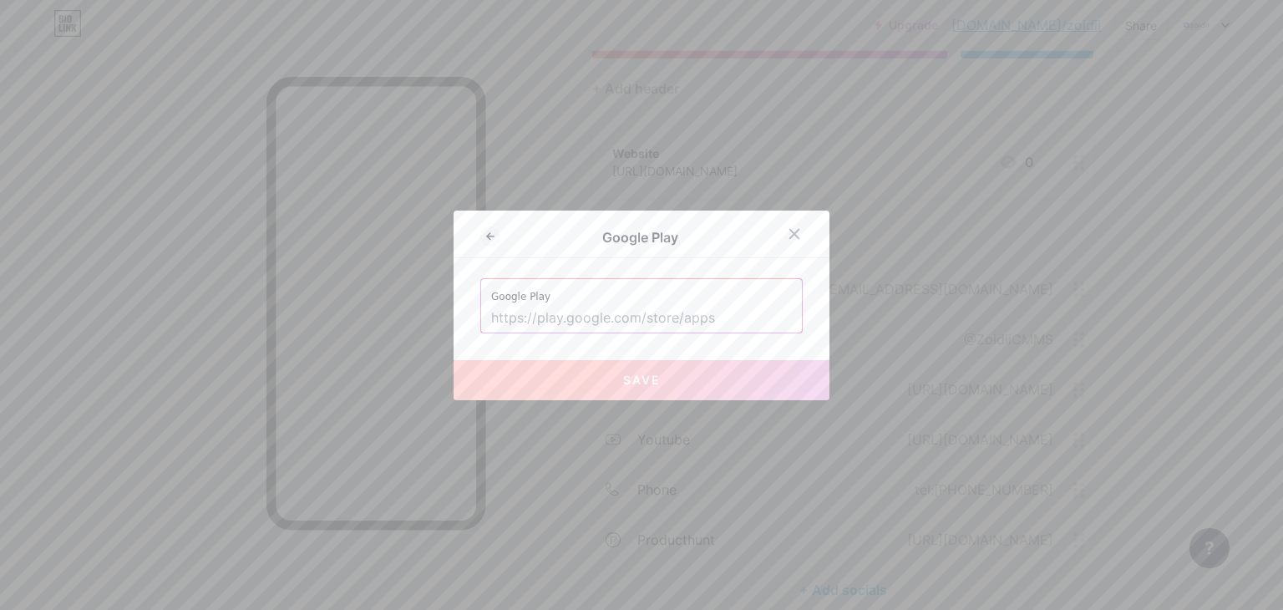
click at [528, 313] on input "text" at bounding box center [641, 318] width 301 height 28
paste input "[URL][DOMAIN_NAME]"
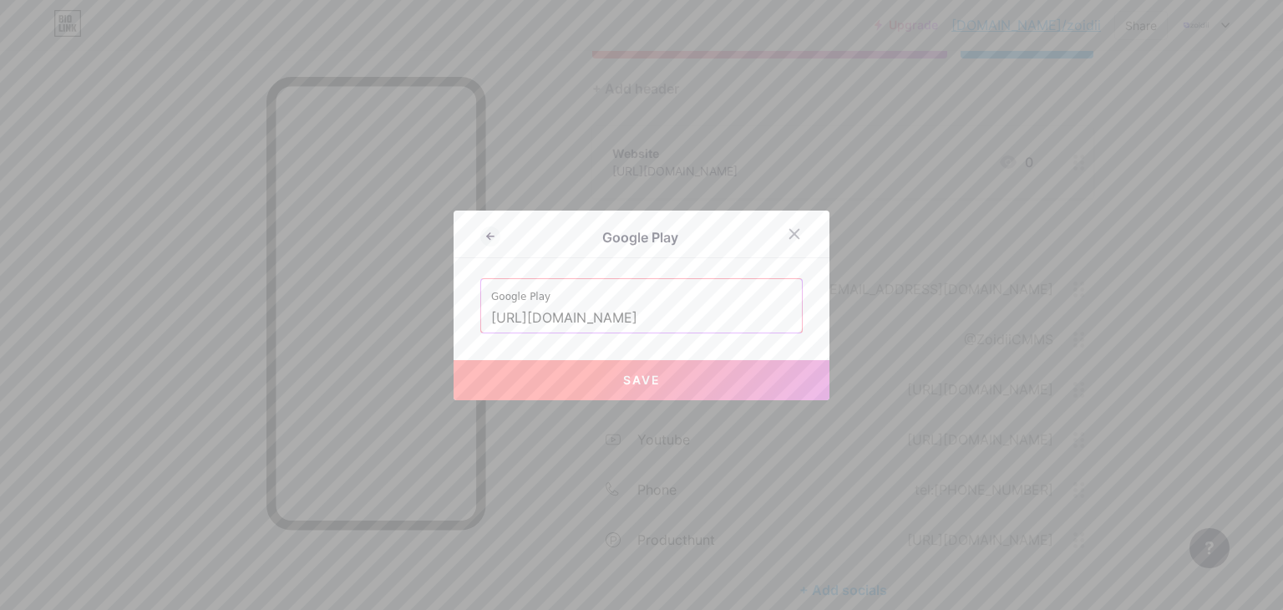
type input "[URL][DOMAIN_NAME]"
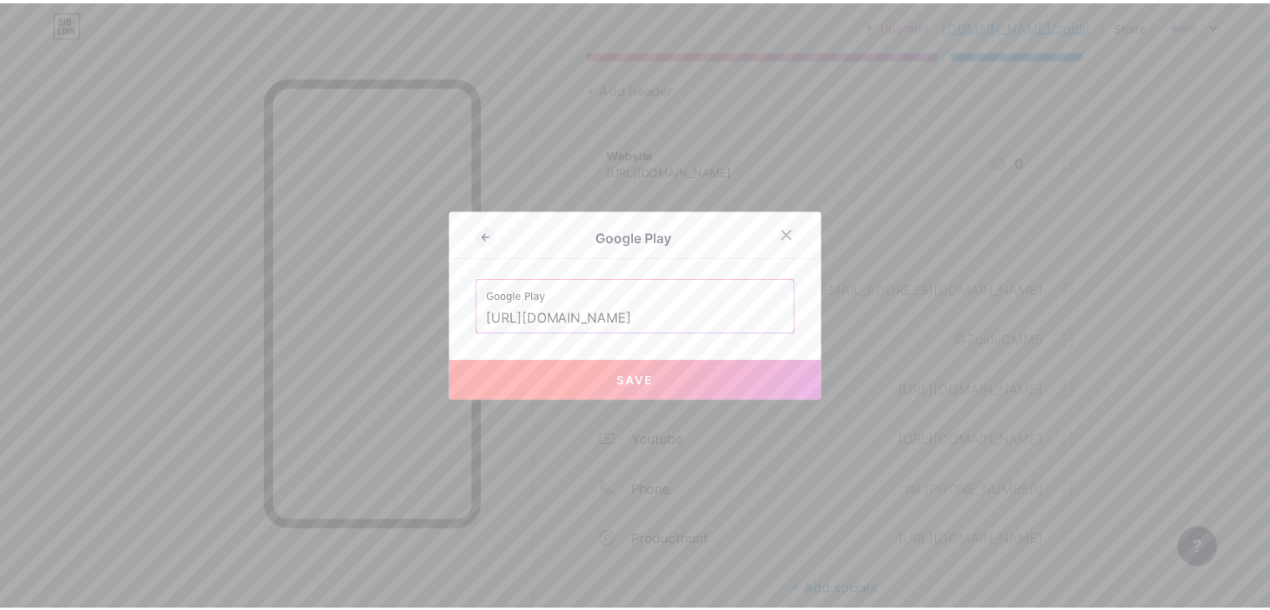
scroll to position [0, 0]
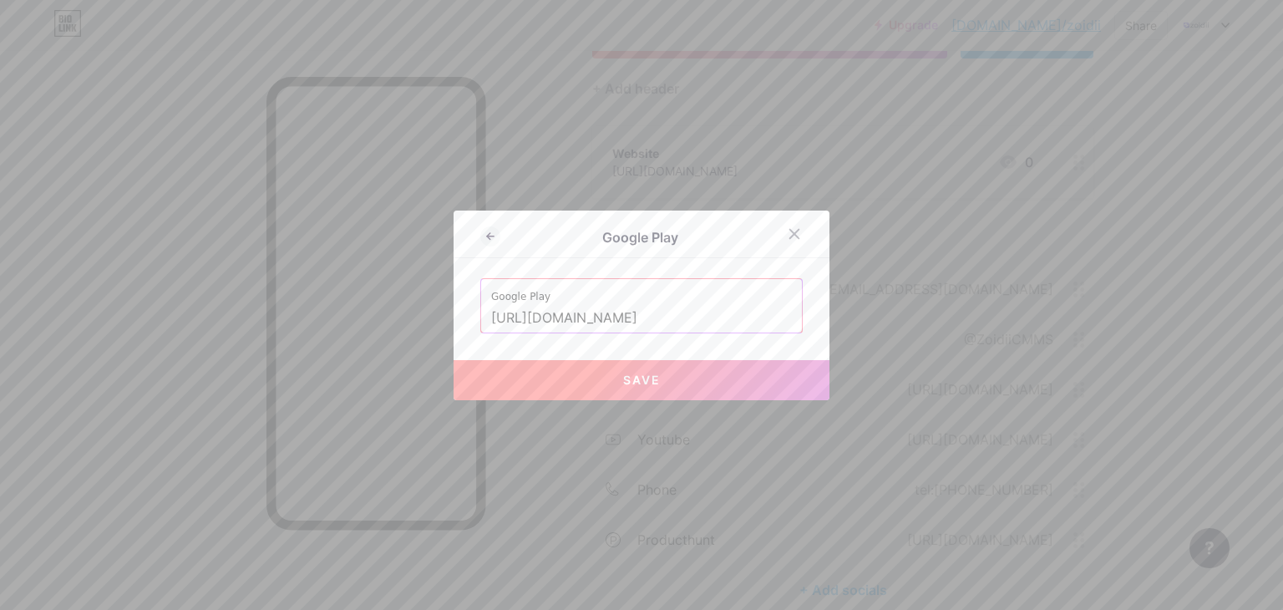
click at [568, 384] on button "Save" at bounding box center [641, 380] width 376 height 40
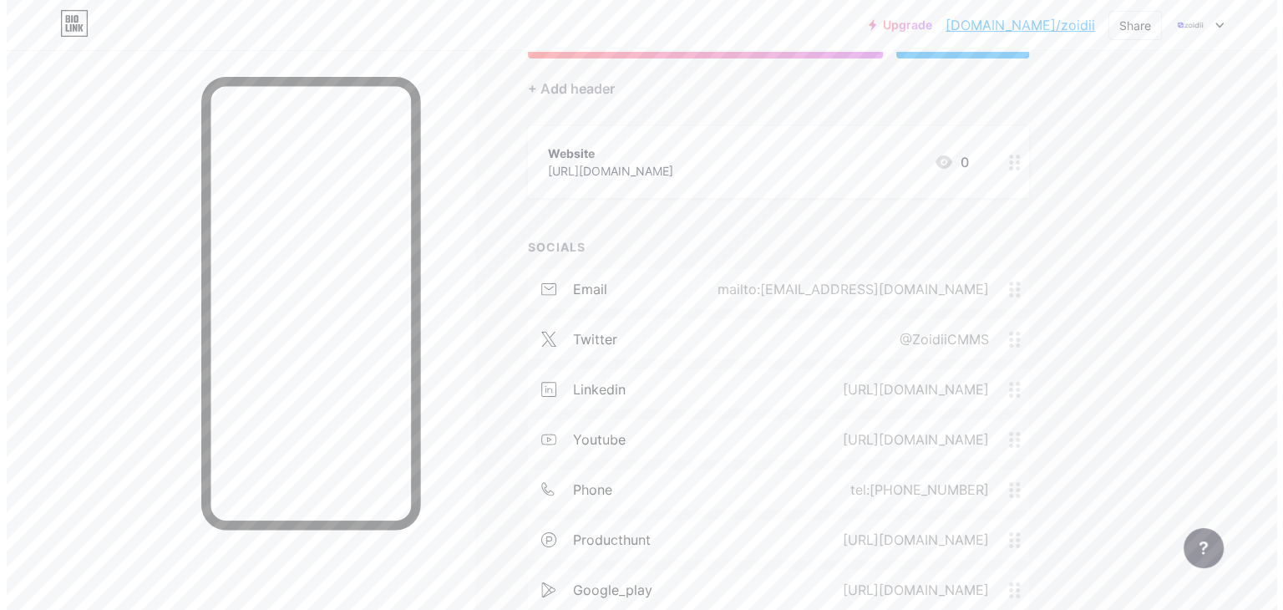
scroll to position [254, 0]
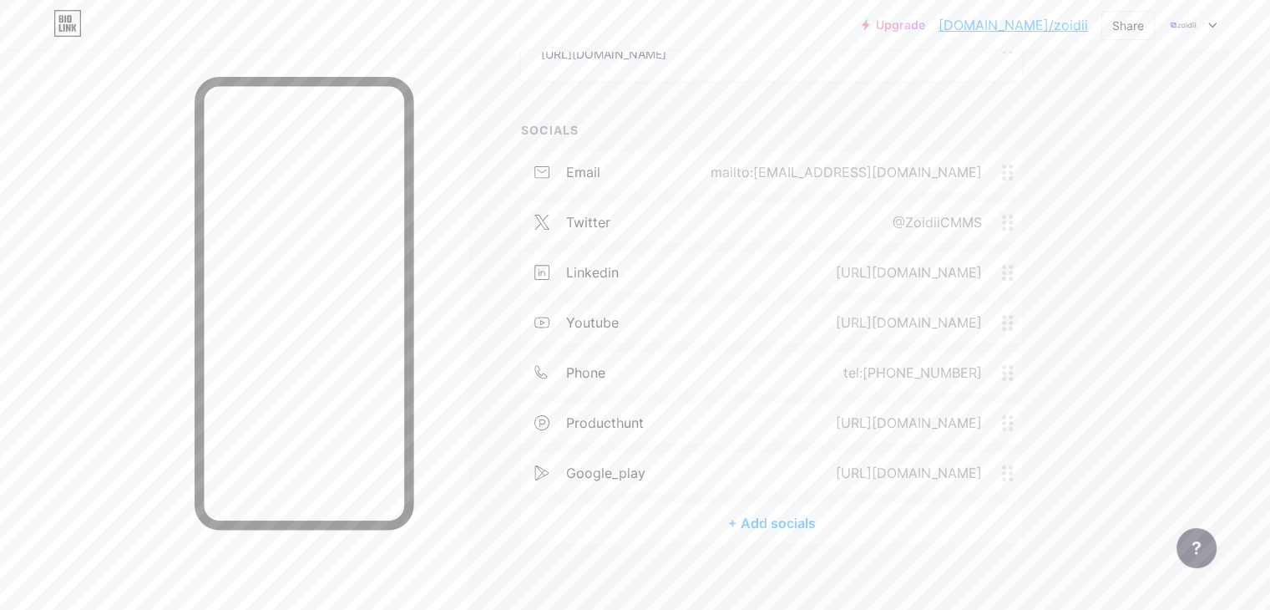
click at [895, 525] on div "+ Add socials" at bounding box center [771, 523] width 501 height 40
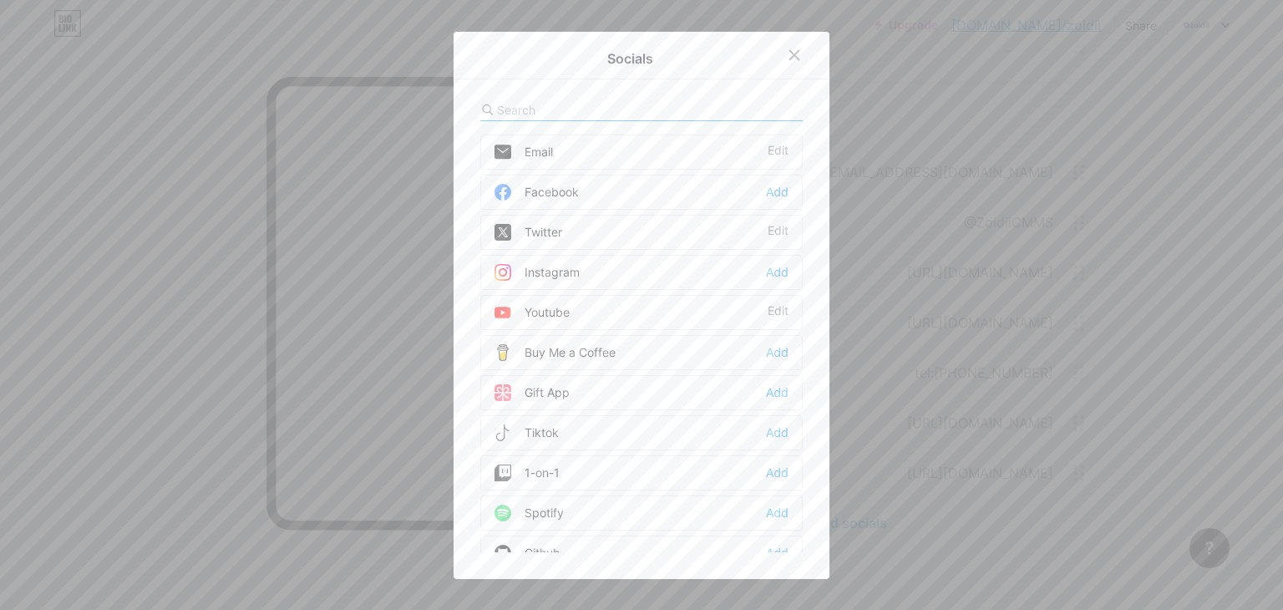
click at [564, 107] on input "text" at bounding box center [589, 110] width 185 height 18
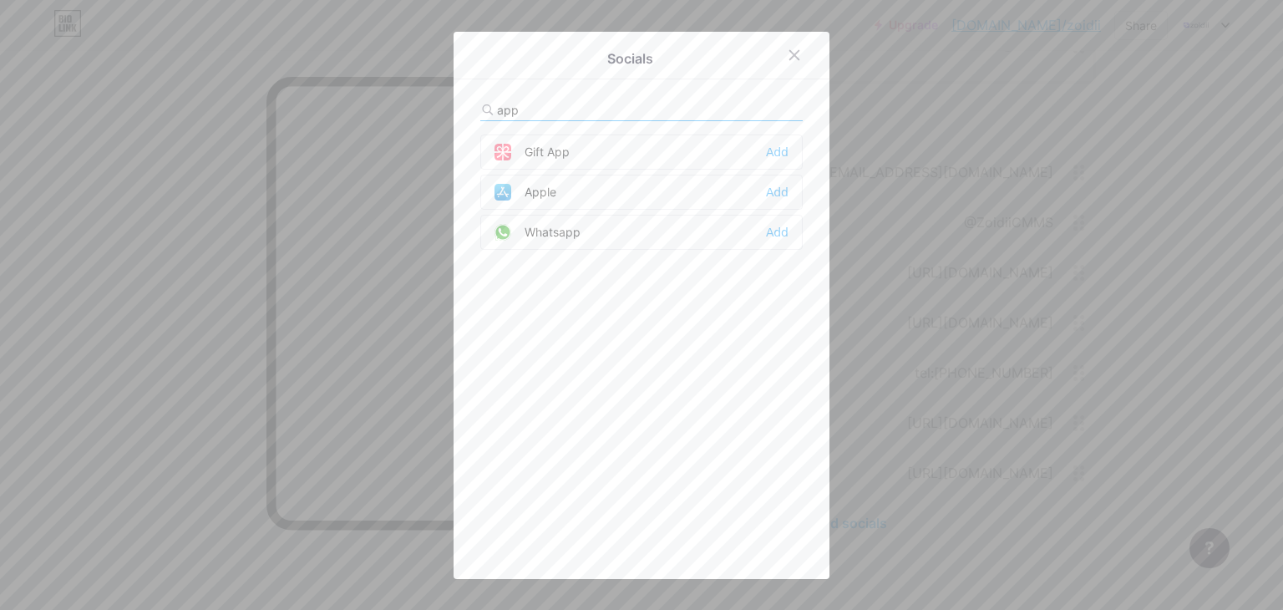
type input "app"
click at [541, 184] on div "Apple" at bounding box center [525, 192] width 62 height 17
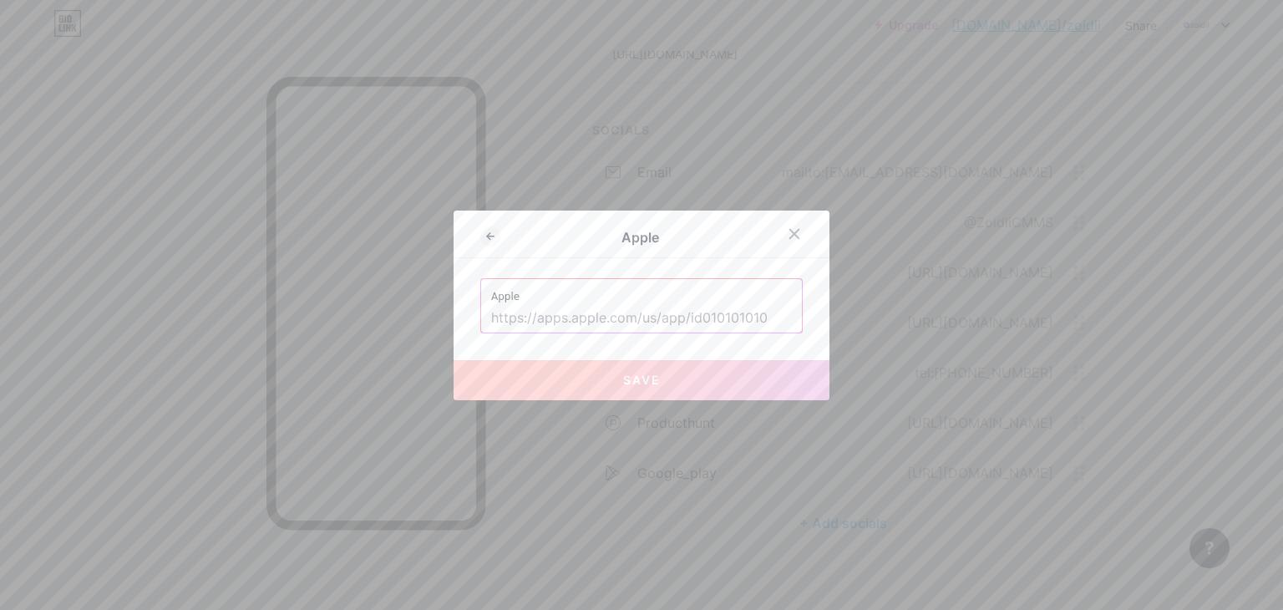
click at [550, 308] on input "text" at bounding box center [641, 318] width 301 height 28
paste input "[URL][DOMAIN_NAME]"
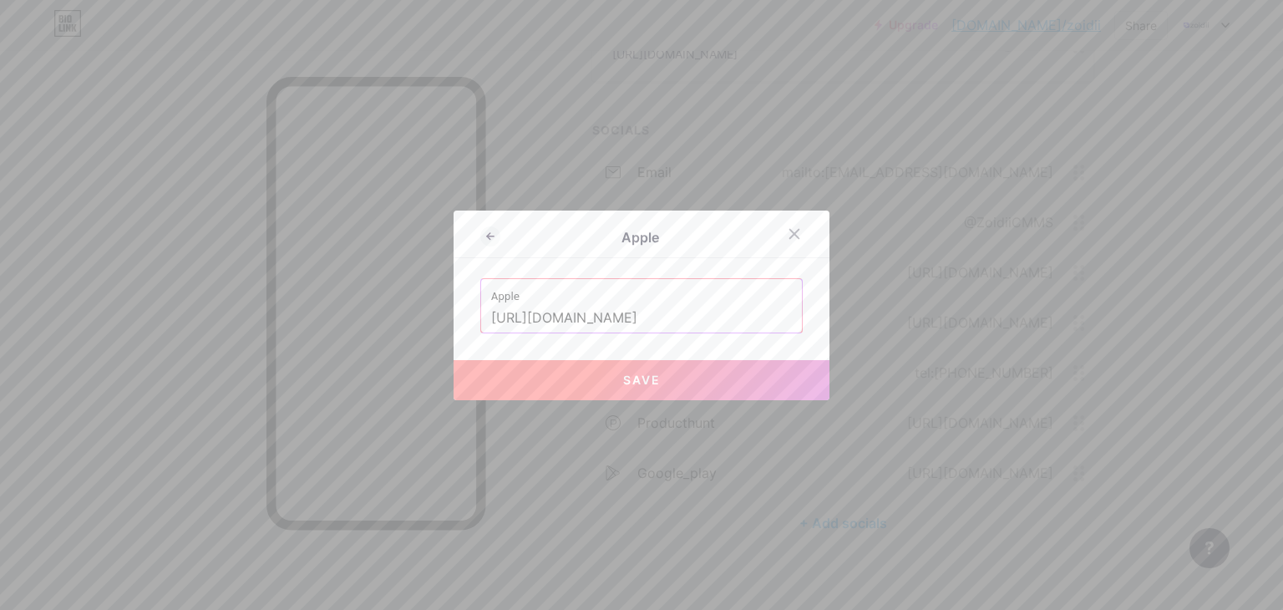
type input "[URL][DOMAIN_NAME]"
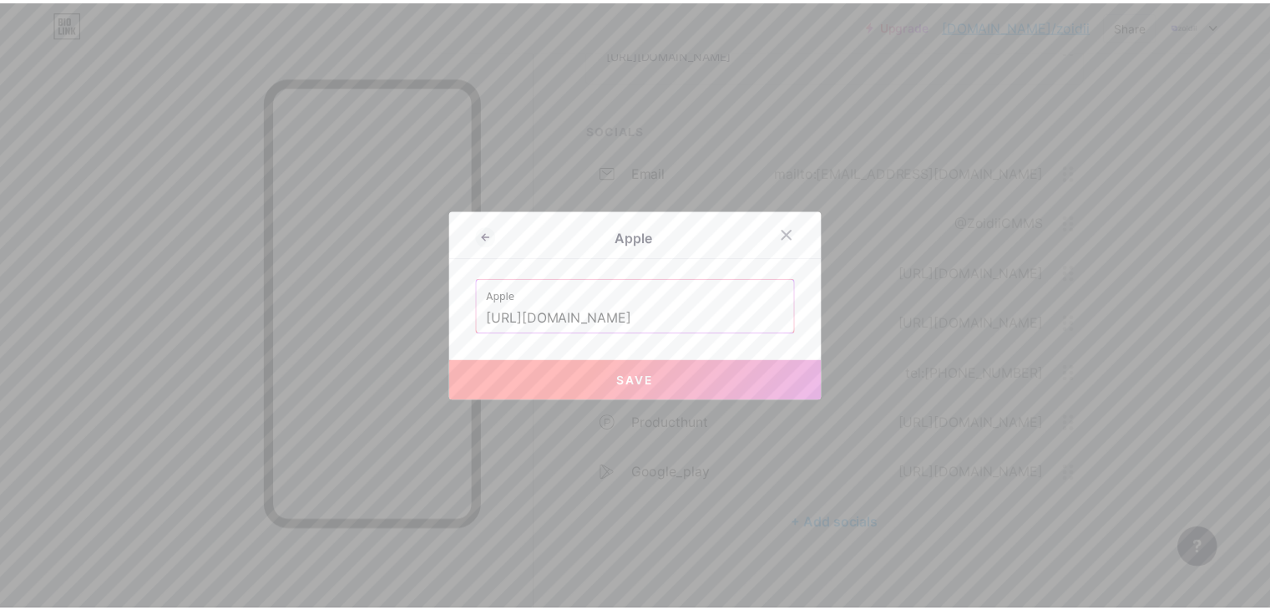
scroll to position [0, 0]
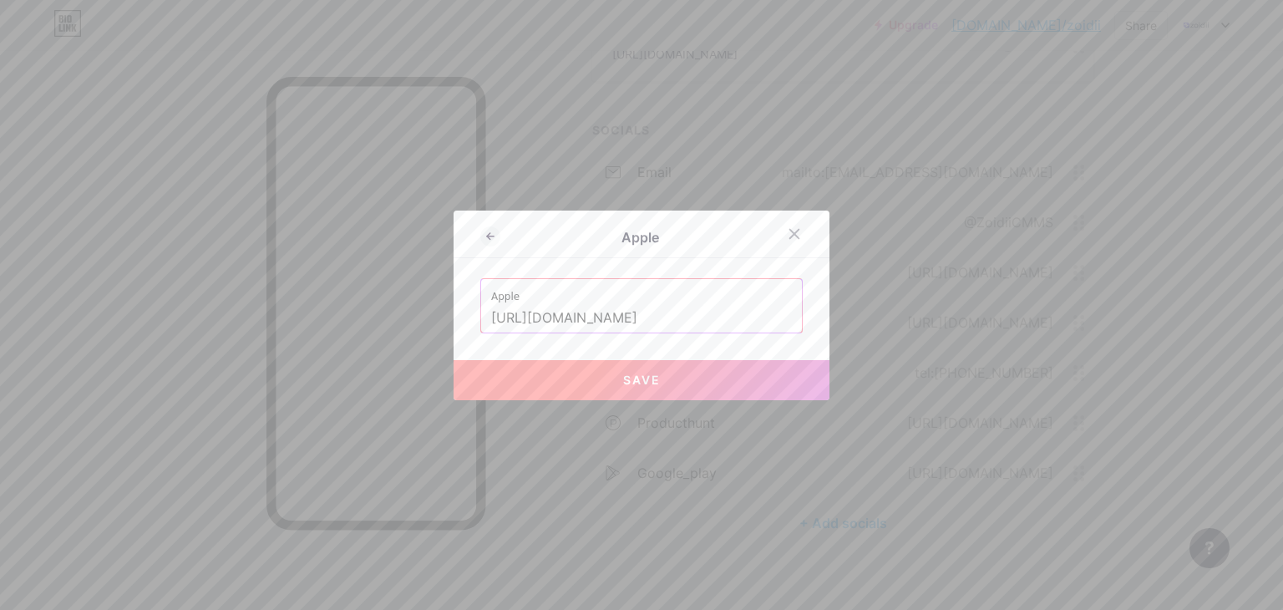
click at [595, 382] on button "Save" at bounding box center [641, 380] width 376 height 40
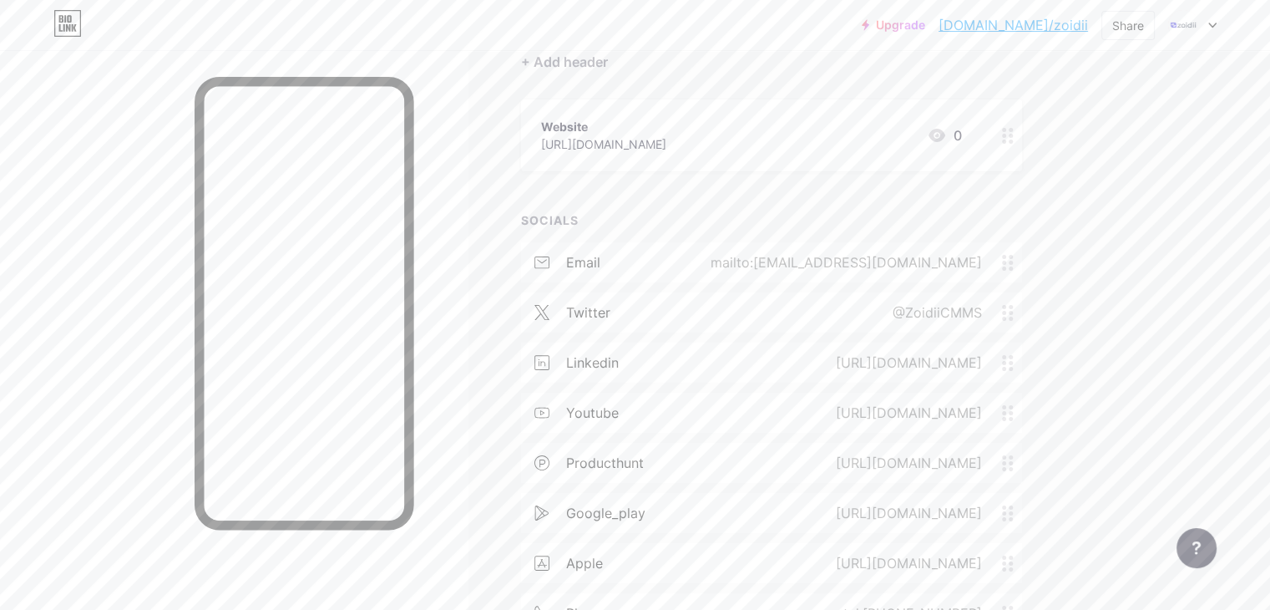
scroll to position [53, 0]
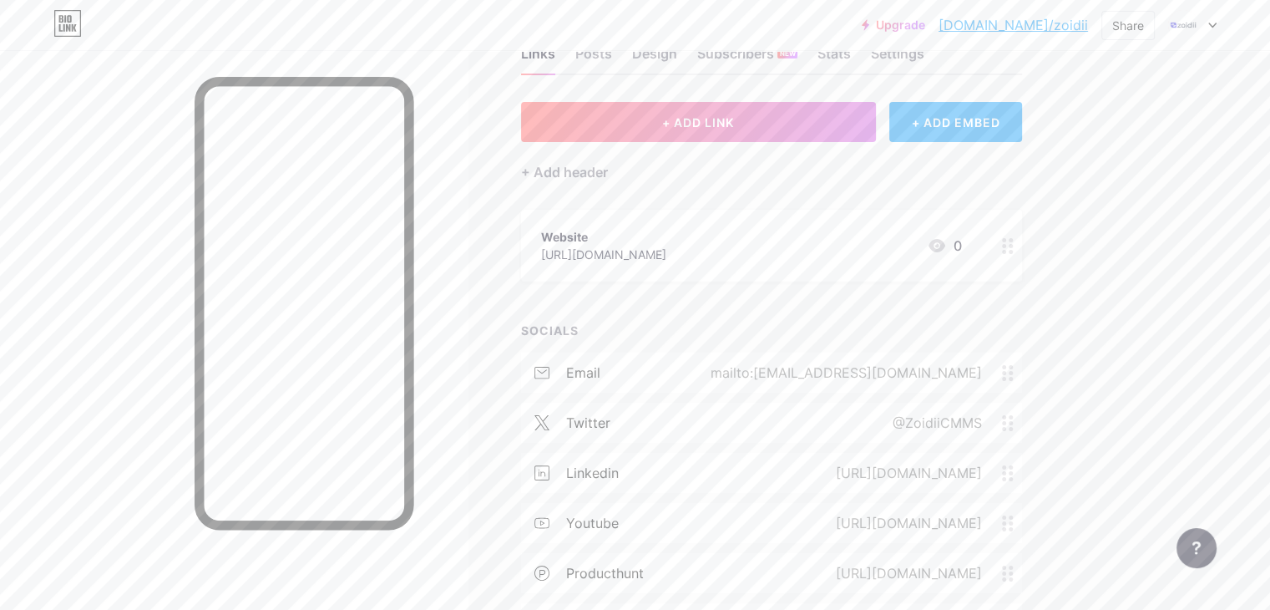
click at [1047, 27] on link "[DOMAIN_NAME]/zoidii" at bounding box center [1013, 25] width 149 height 20
